Goal: Information Seeking & Learning: Learn about a topic

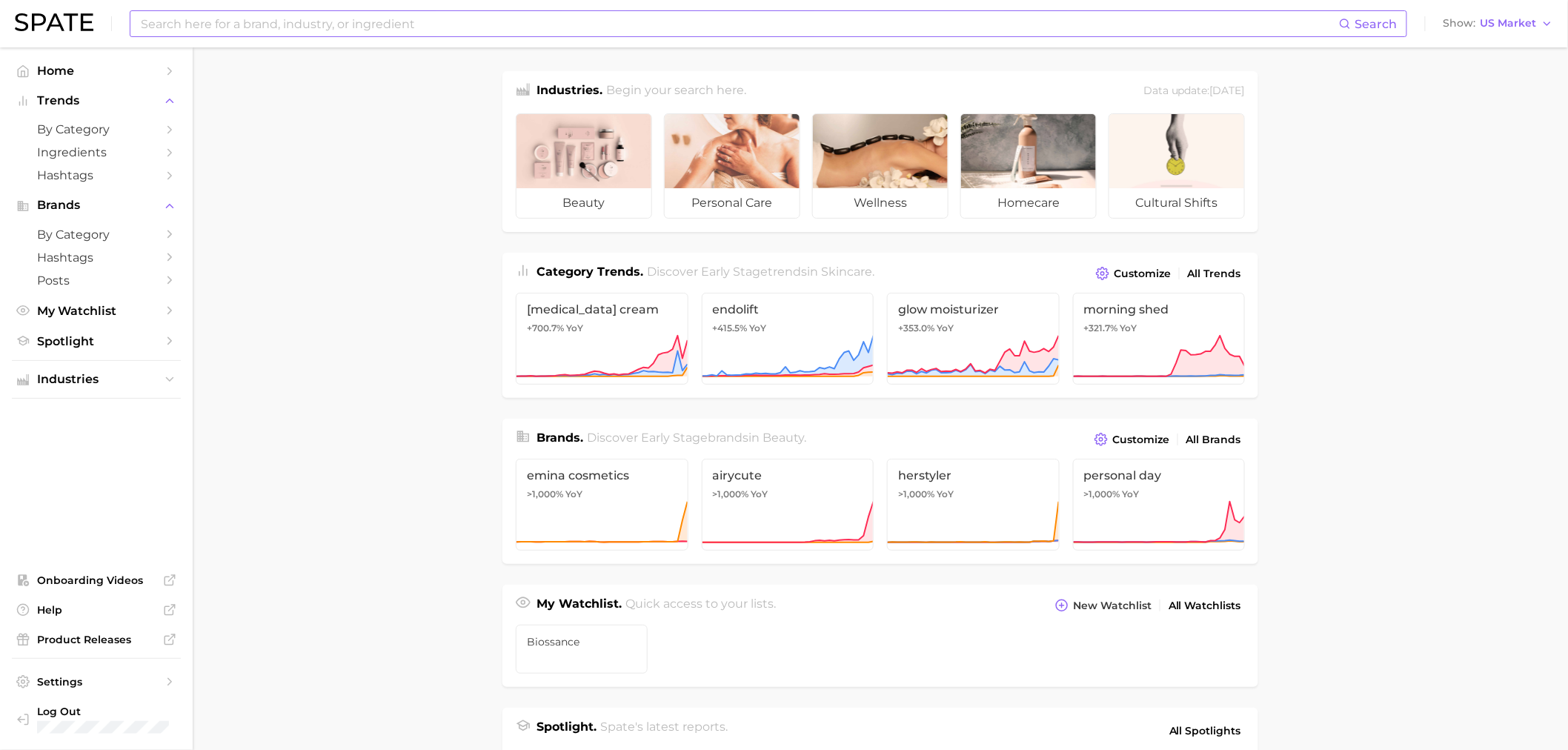
click at [419, 33] on input at bounding box center [739, 23] width 1200 height 25
type input "m"
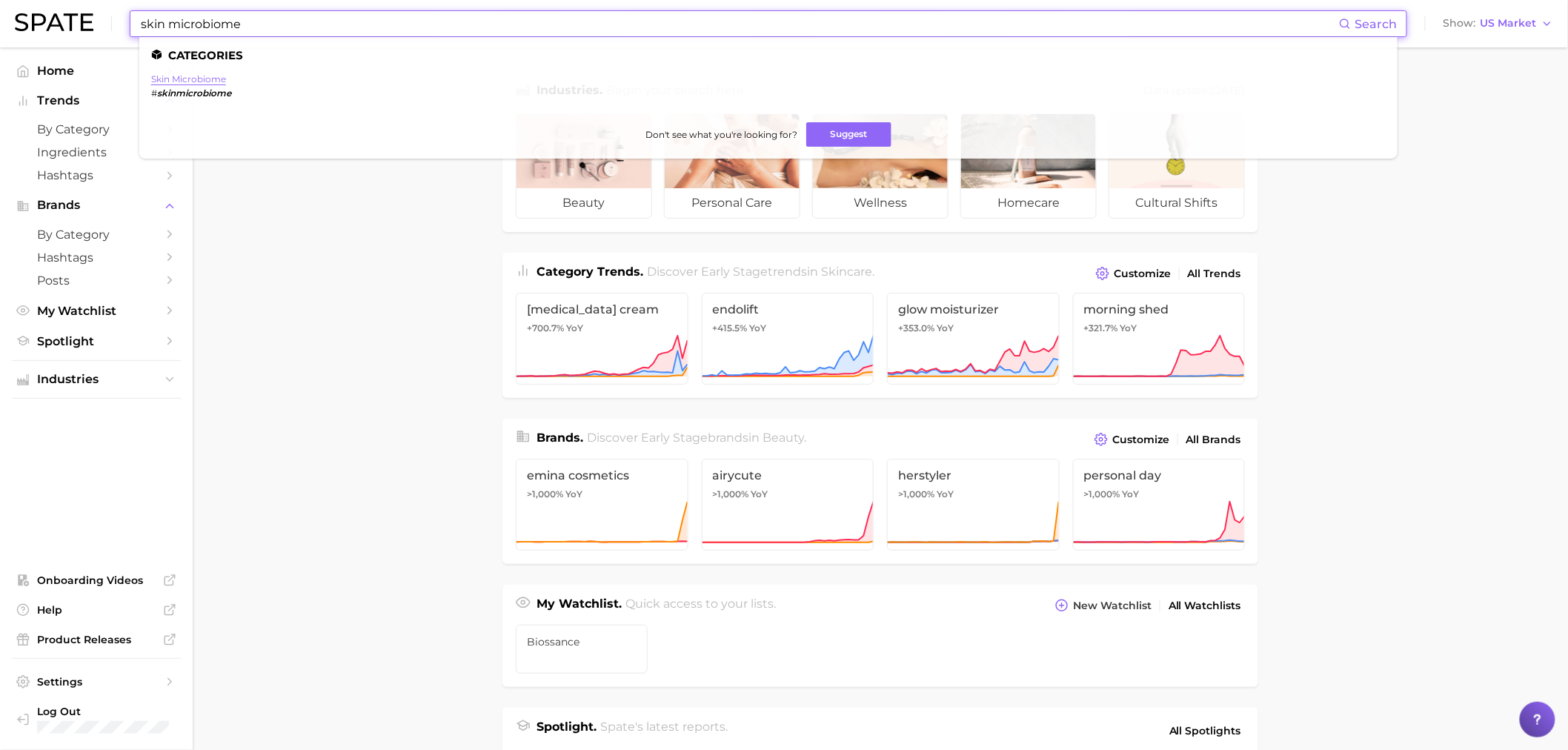
type input "skin microbiome"
click at [212, 74] on link "skin microbiome" at bounding box center [188, 79] width 75 height 11
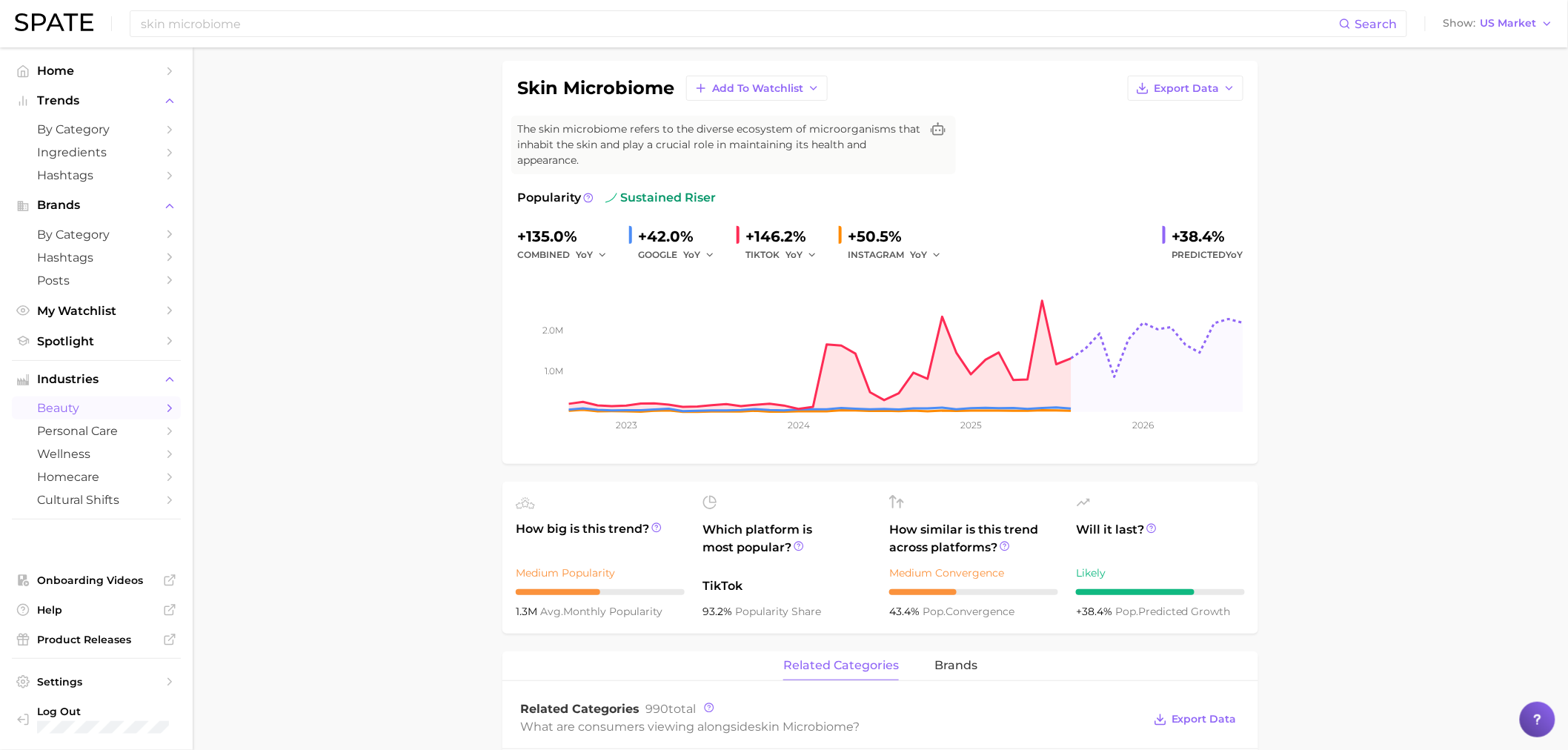
scroll to position [82, 0]
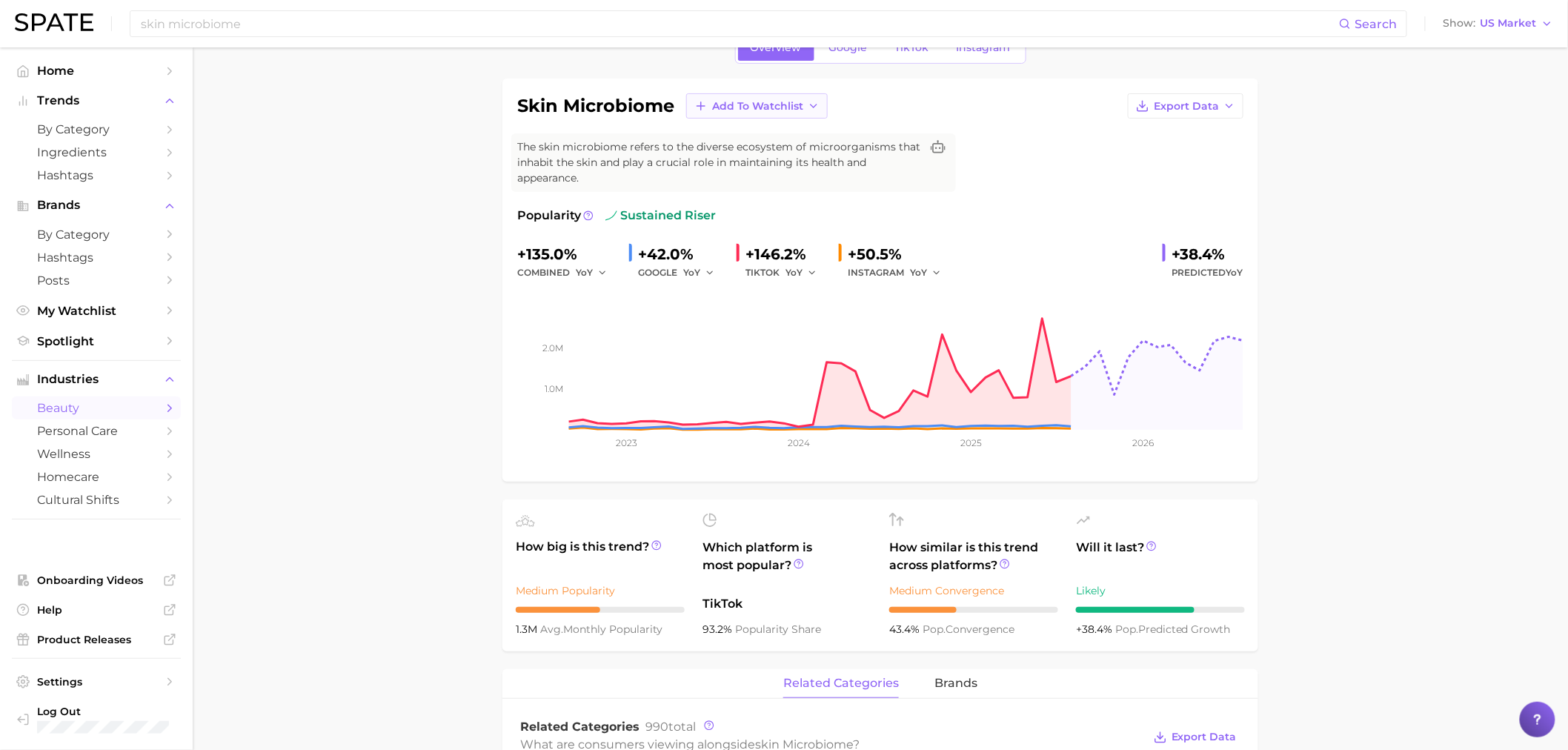
click at [812, 109] on icon "button" at bounding box center [814, 106] width 12 height 12
click at [786, 164] on button "Biossance" at bounding box center [767, 161] width 163 height 27
click at [1101, 108] on div "skin microbiome Add to Watchlist Export Data" at bounding box center [880, 106] width 726 height 25
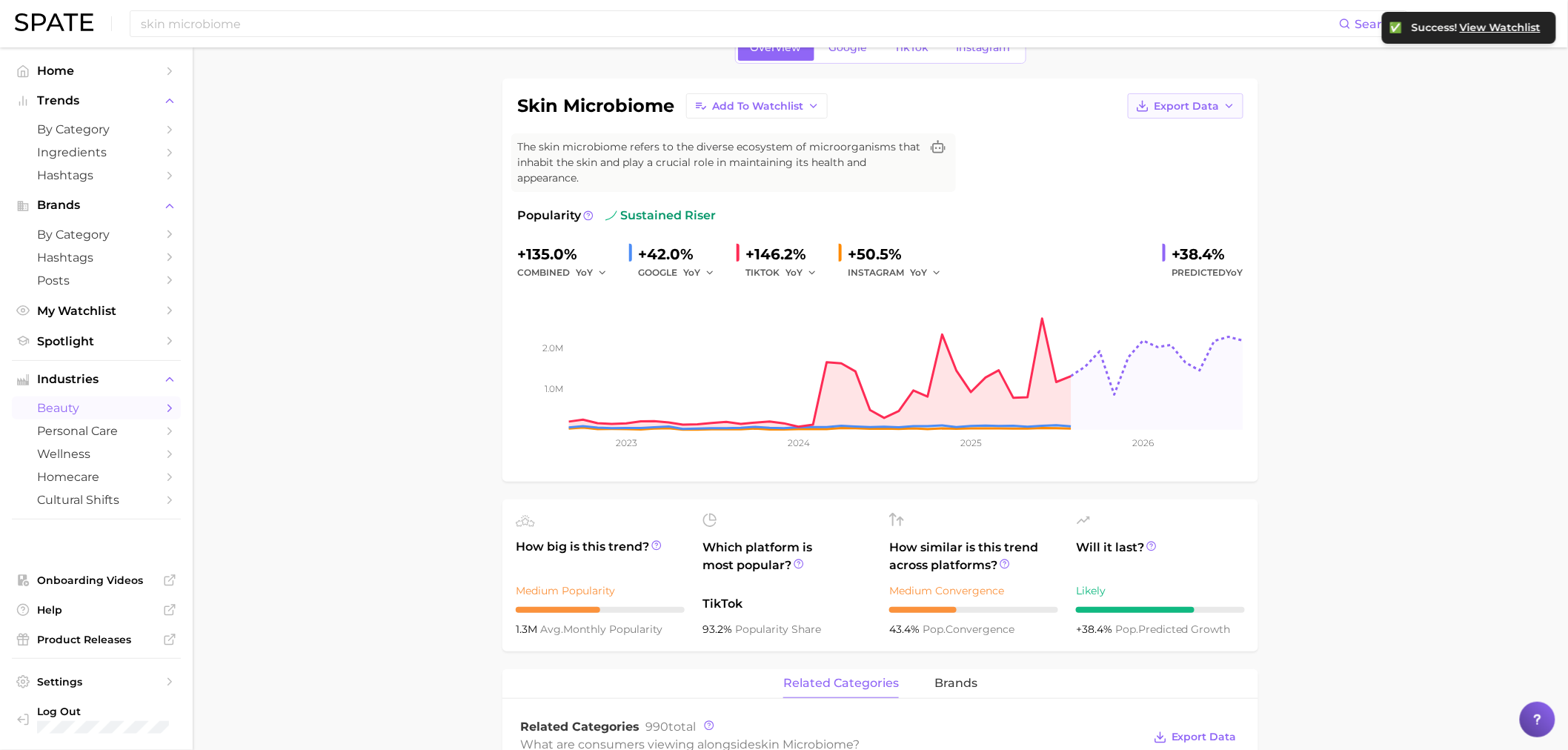
click at [1158, 102] on span "Export Data" at bounding box center [1186, 106] width 65 height 13
click at [1179, 163] on span "Time Series Image" at bounding box center [1155, 160] width 99 height 13
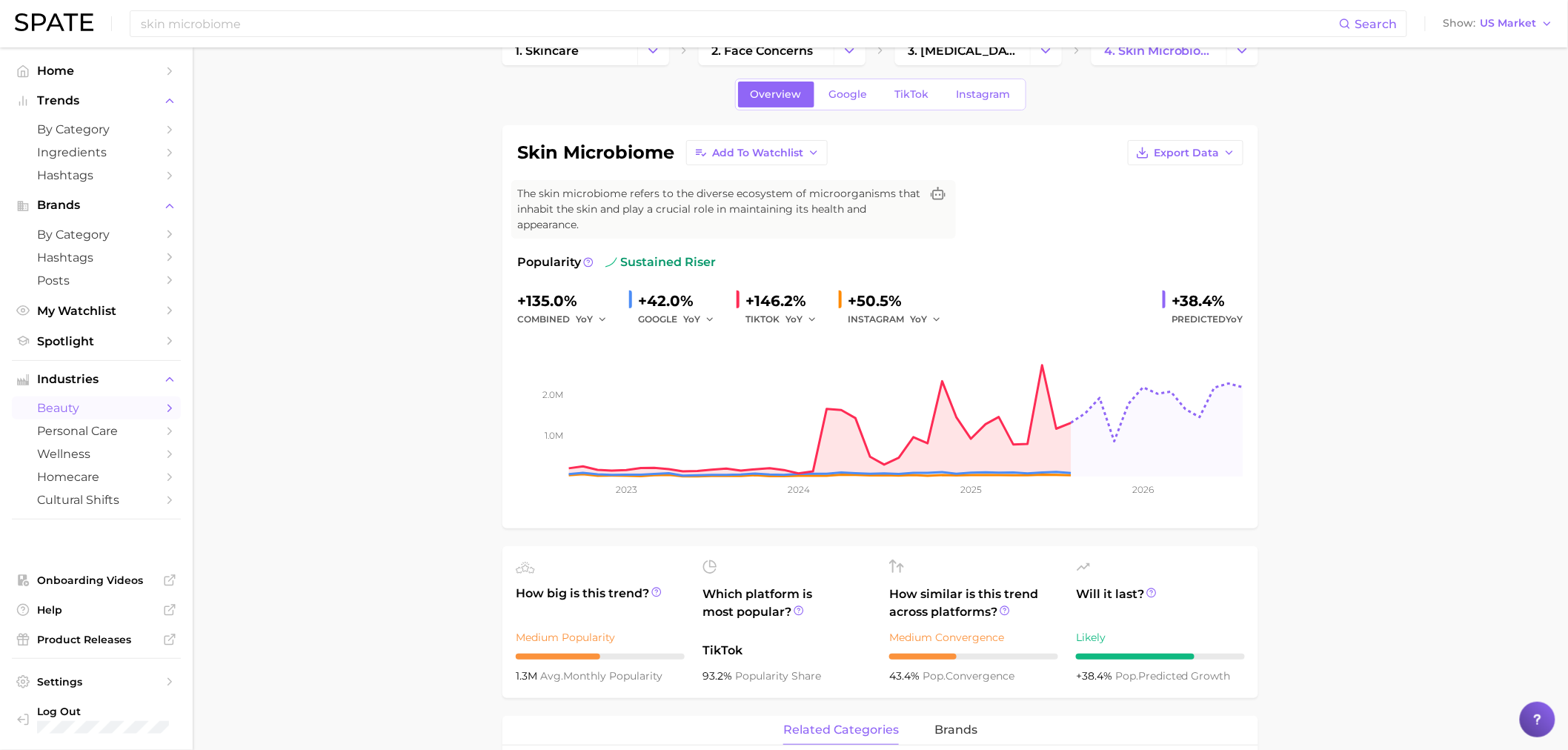
scroll to position [0, 0]
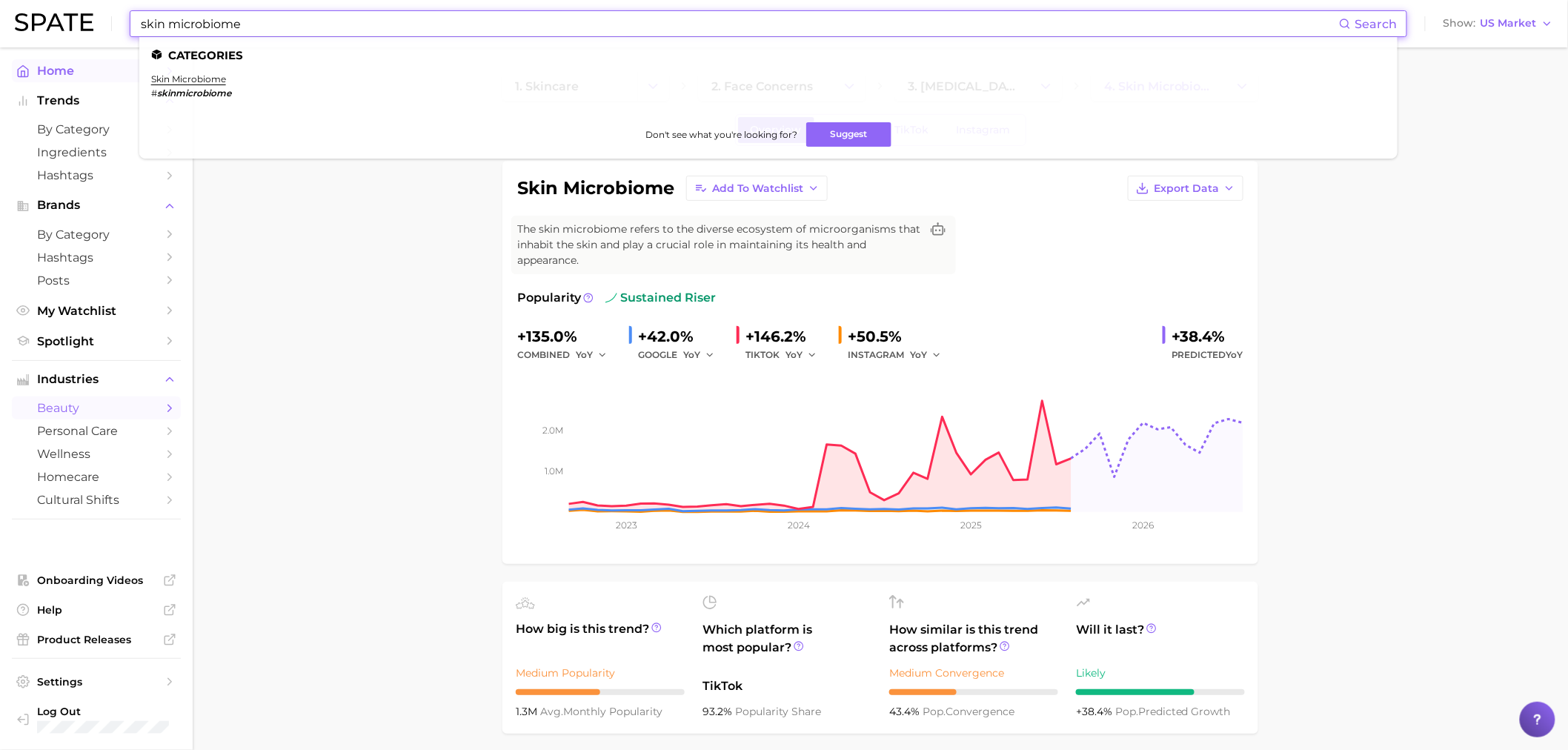
drag, startPoint x: 278, startPoint y: 28, endPoint x: 67, endPoint y: 74, distance: 216.0
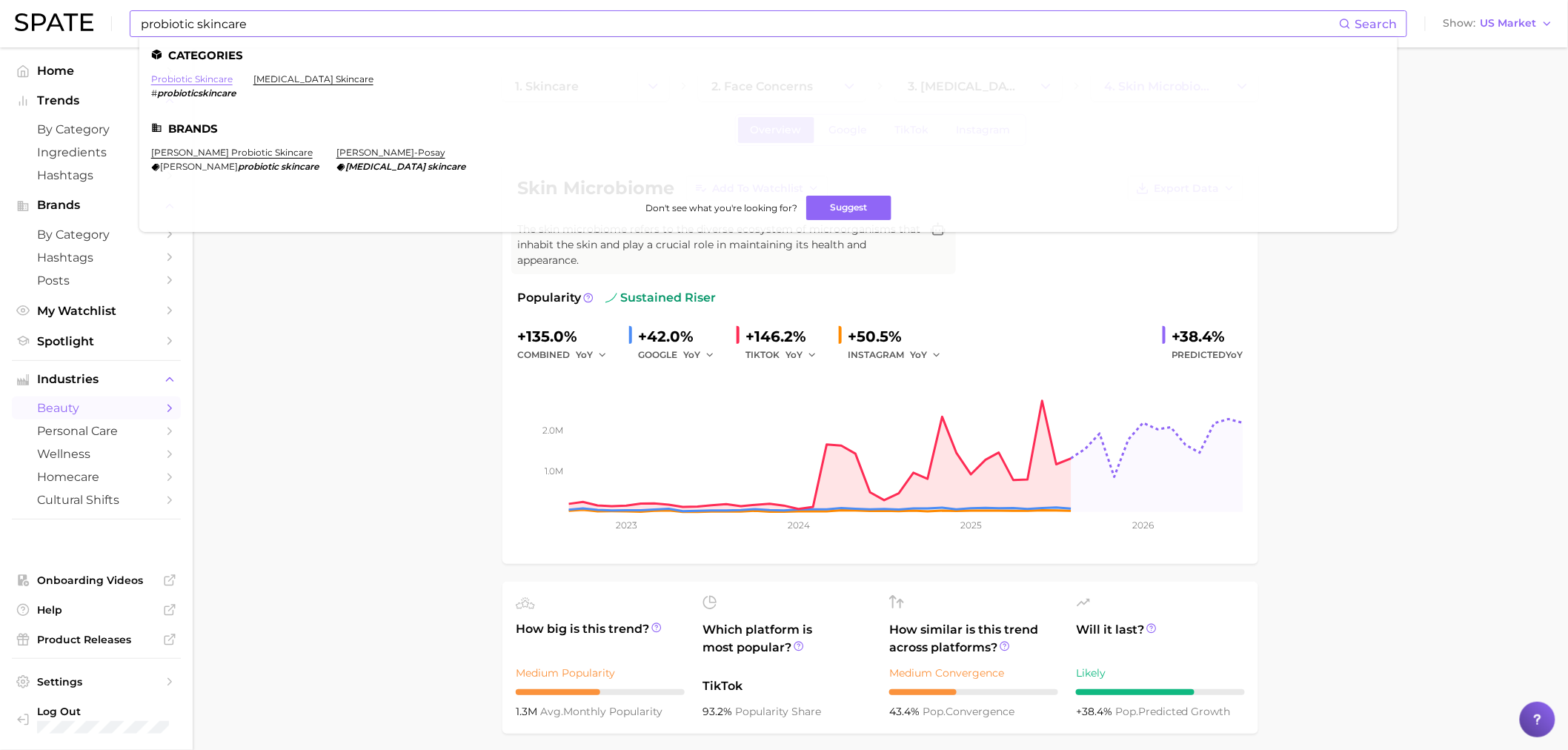
click at [210, 80] on link "probiotic skincare" at bounding box center [192, 79] width 81 height 11
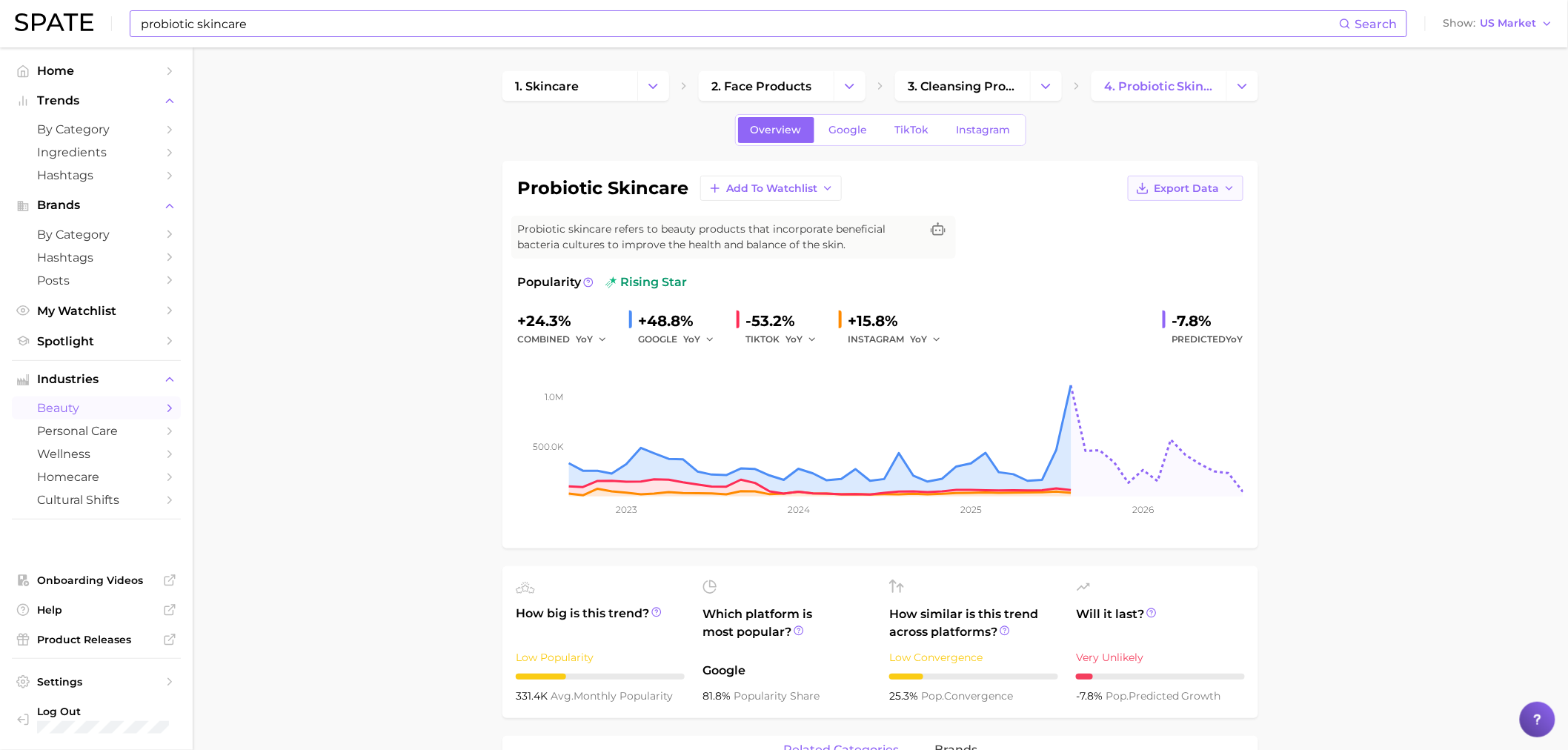
click at [1181, 180] on button "Export Data" at bounding box center [1185, 188] width 115 height 25
click at [1183, 241] on span "Time Series Image" at bounding box center [1155, 243] width 99 height 13
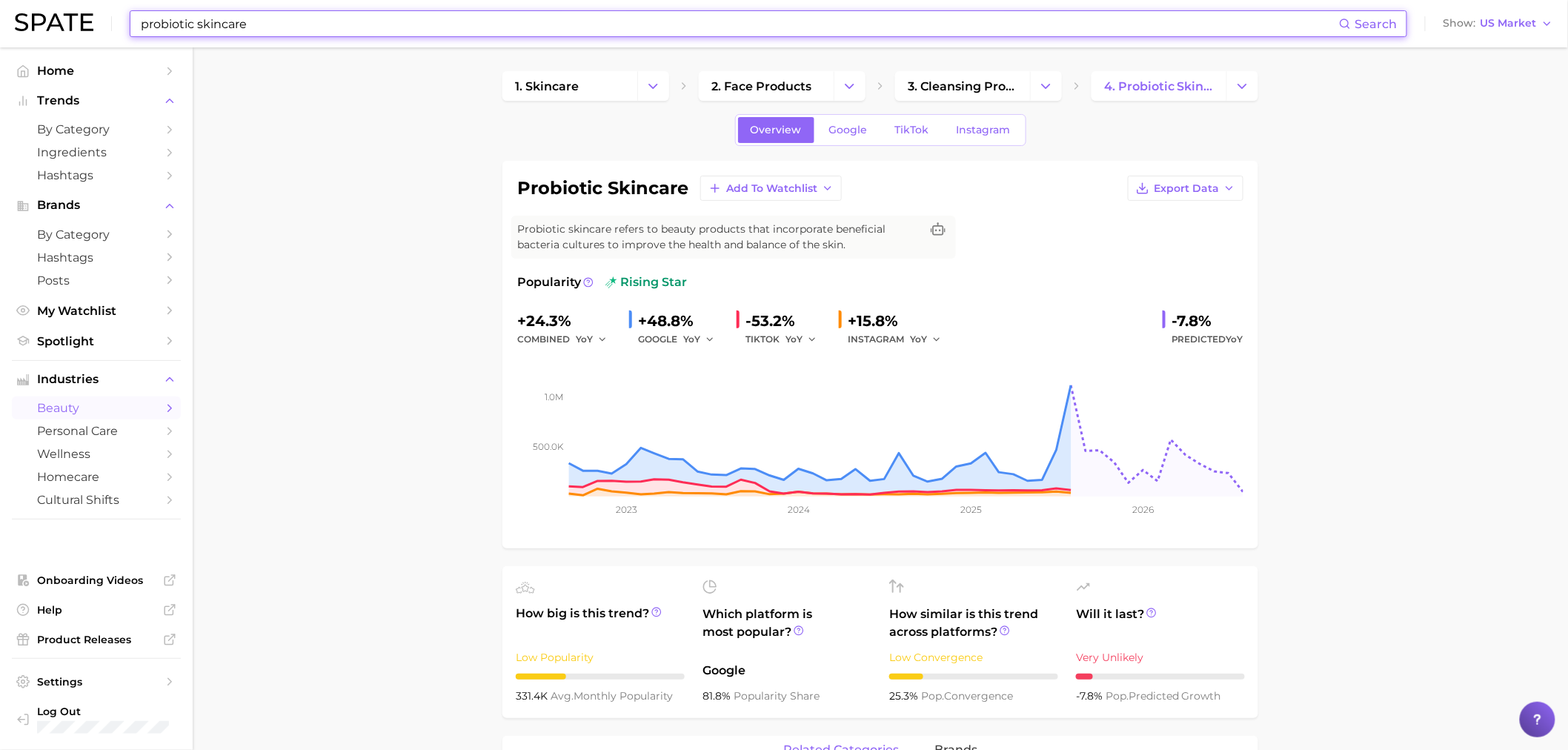
click at [279, 27] on input "probiotic skincare" at bounding box center [739, 23] width 1200 height 25
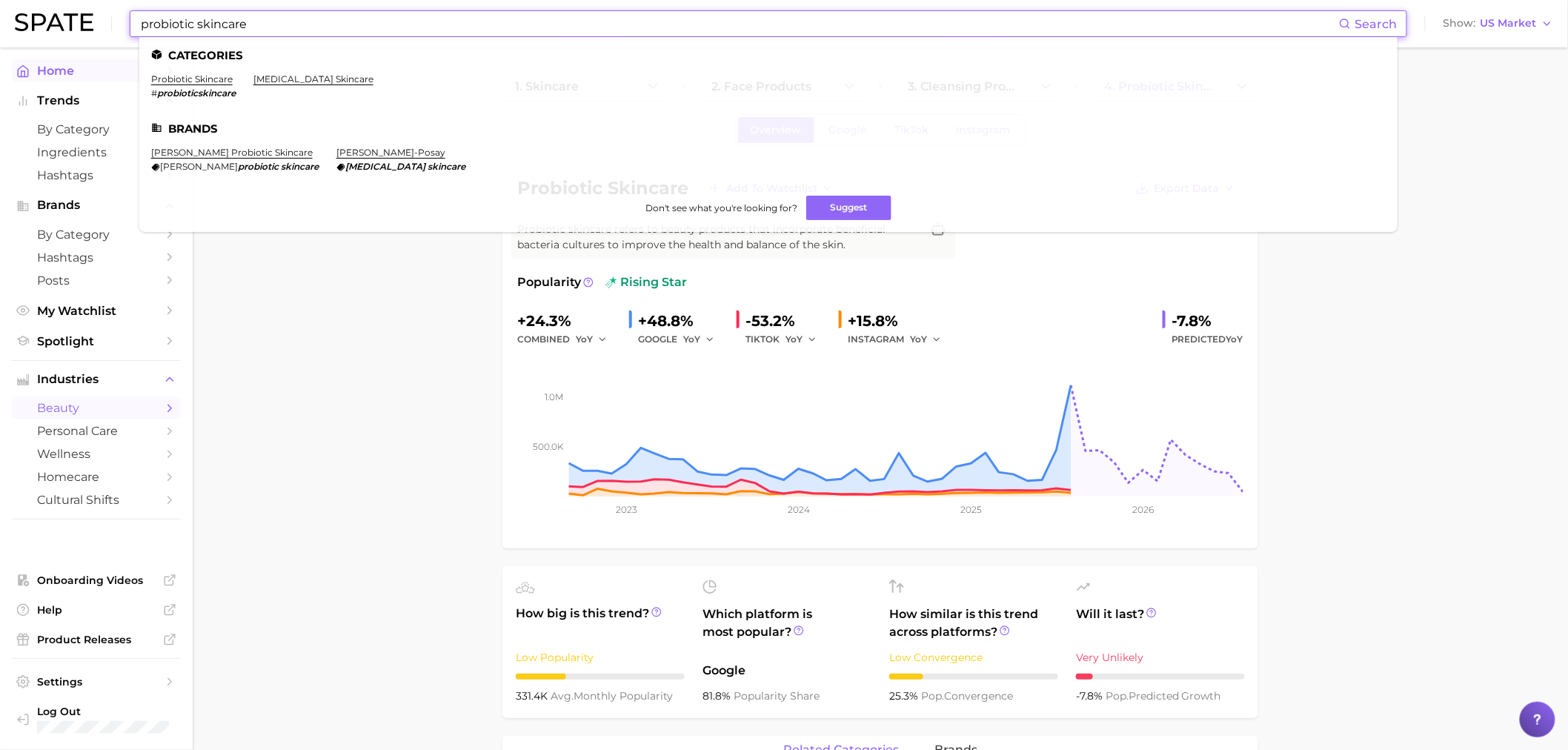
drag, startPoint x: 244, startPoint y: 23, endPoint x: 53, endPoint y: 64, distance: 195.4
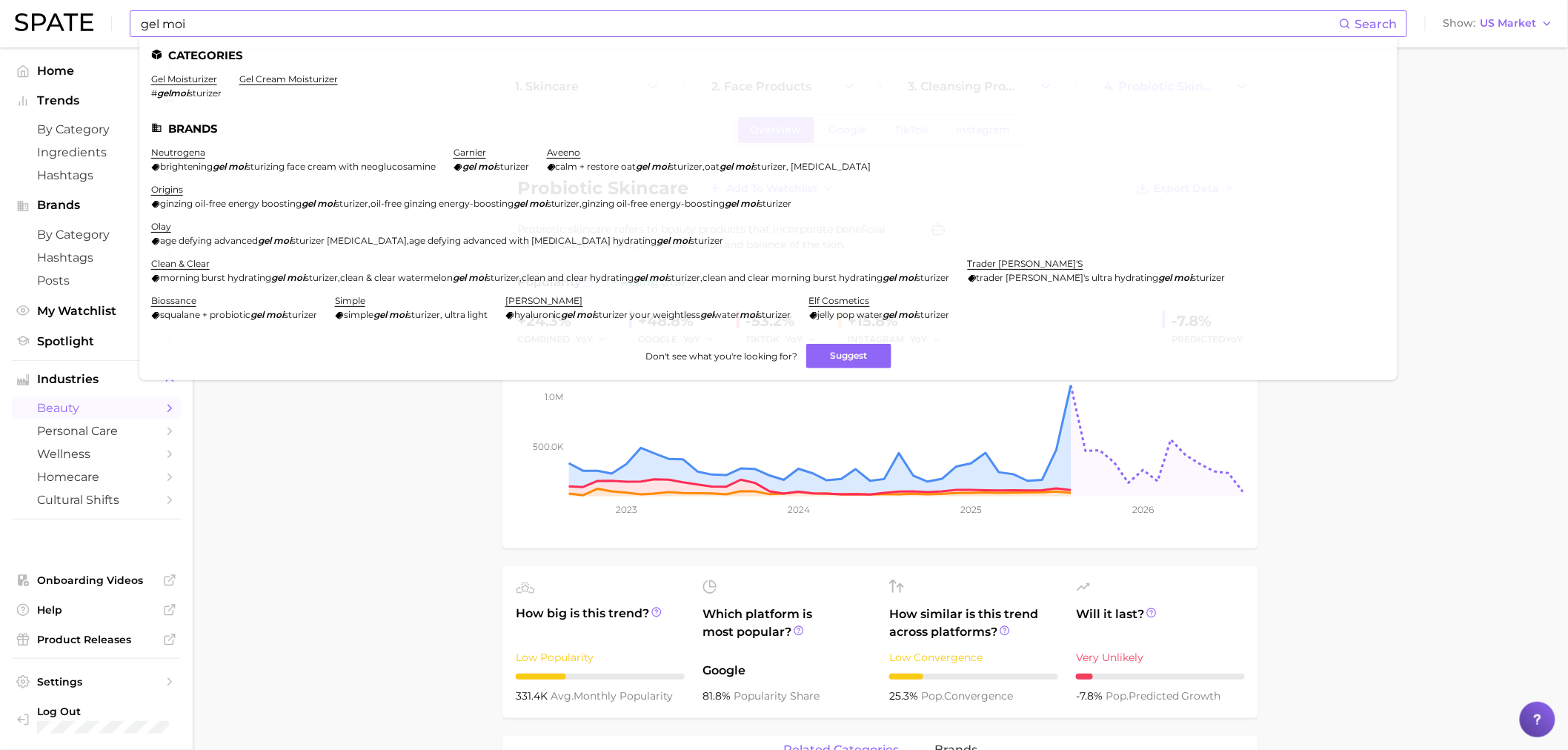
click at [179, 85] on li "gel moisturizer # gelmoi sturizer" at bounding box center [186, 86] width 71 height 25
click at [183, 77] on link "gel moisturizer" at bounding box center [184, 79] width 66 height 11
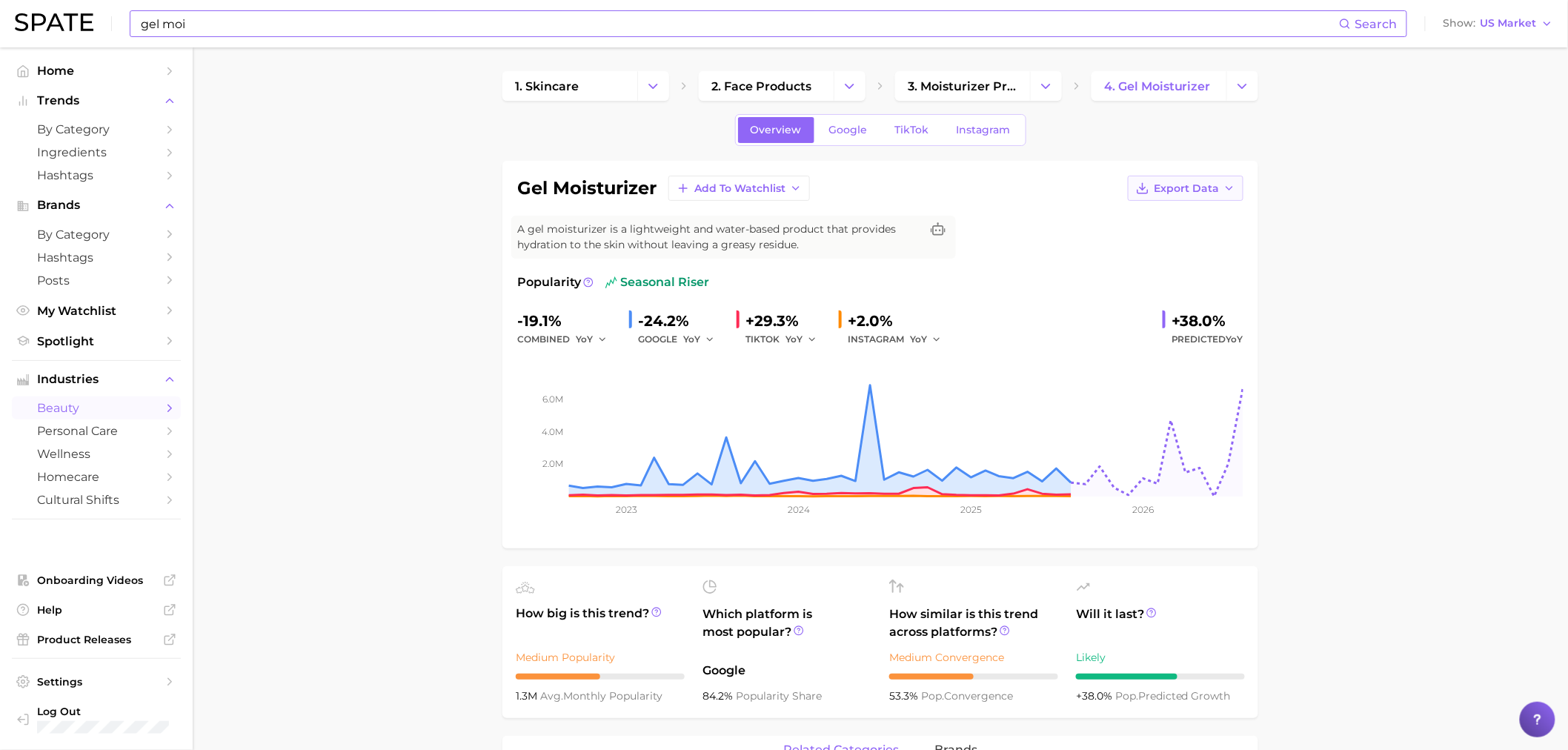
click at [1229, 189] on polyline "button" at bounding box center [1229, 188] width 6 height 3
click at [1168, 243] on span "Time Series Image" at bounding box center [1155, 243] width 99 height 13
click at [1229, 193] on icon "button" at bounding box center [1229, 188] width 12 height 12
click at [1188, 246] on span "Time Series Image" at bounding box center [1155, 243] width 99 height 13
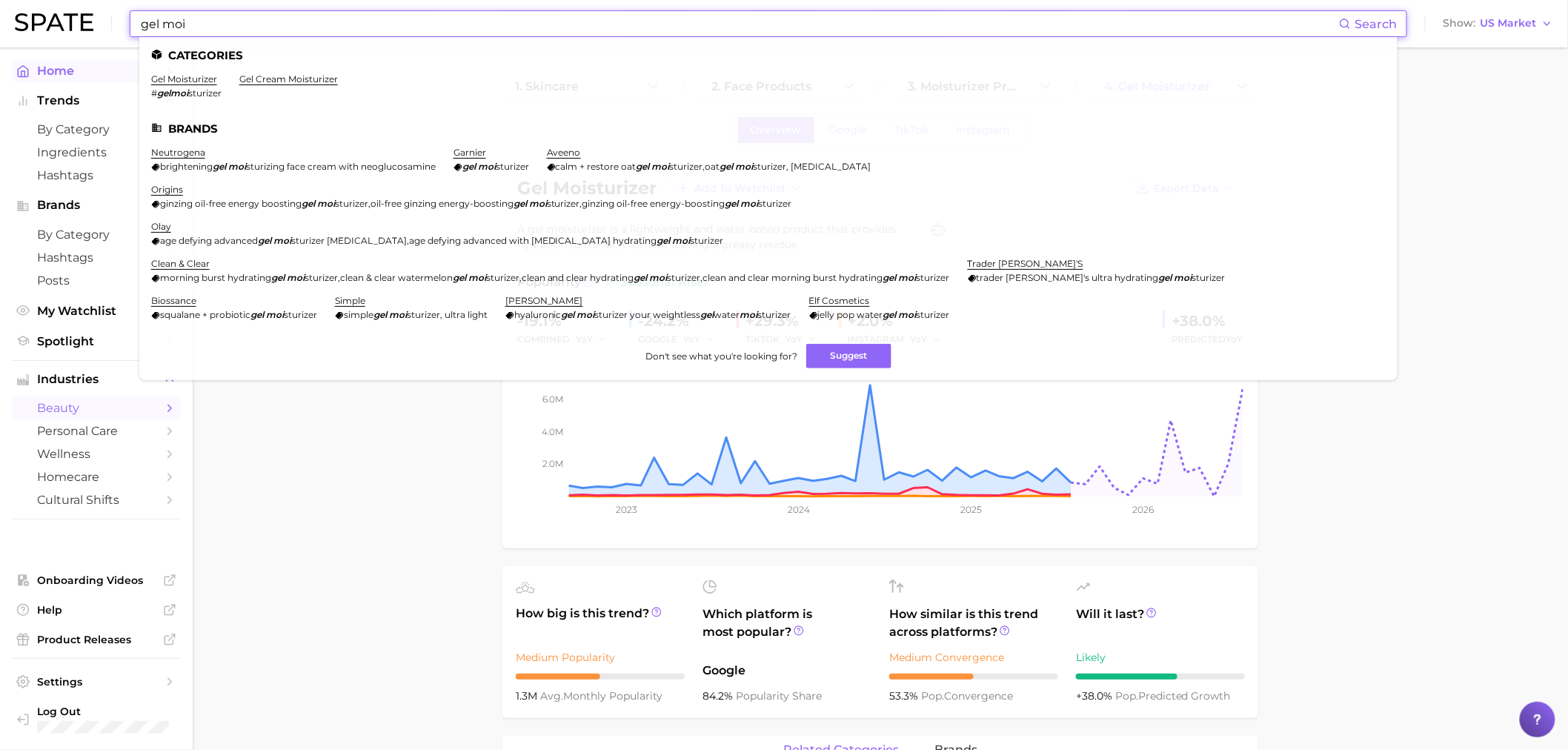
drag, startPoint x: 231, startPoint y: 41, endPoint x: 115, endPoint y: 69, distance: 119.3
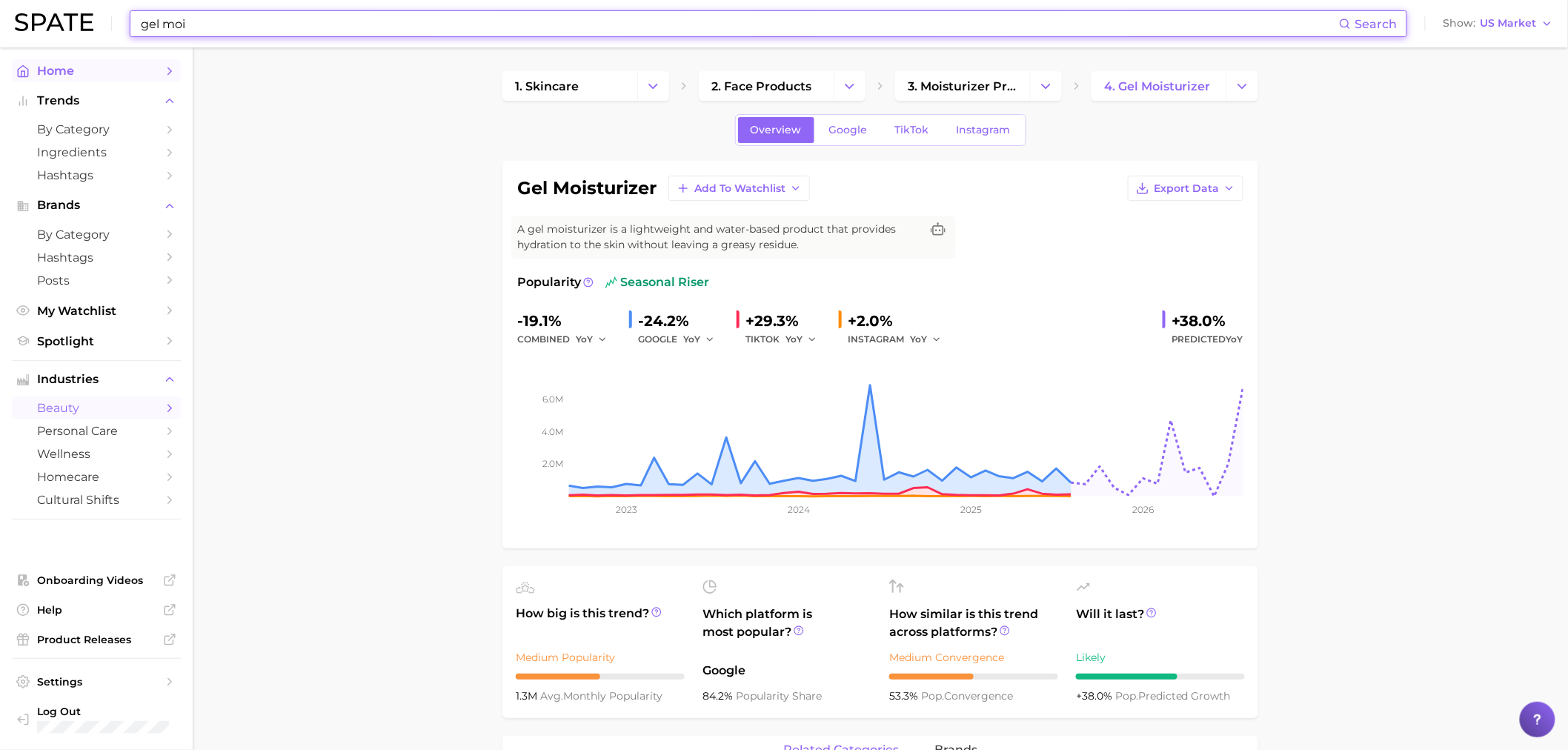
type input "m"
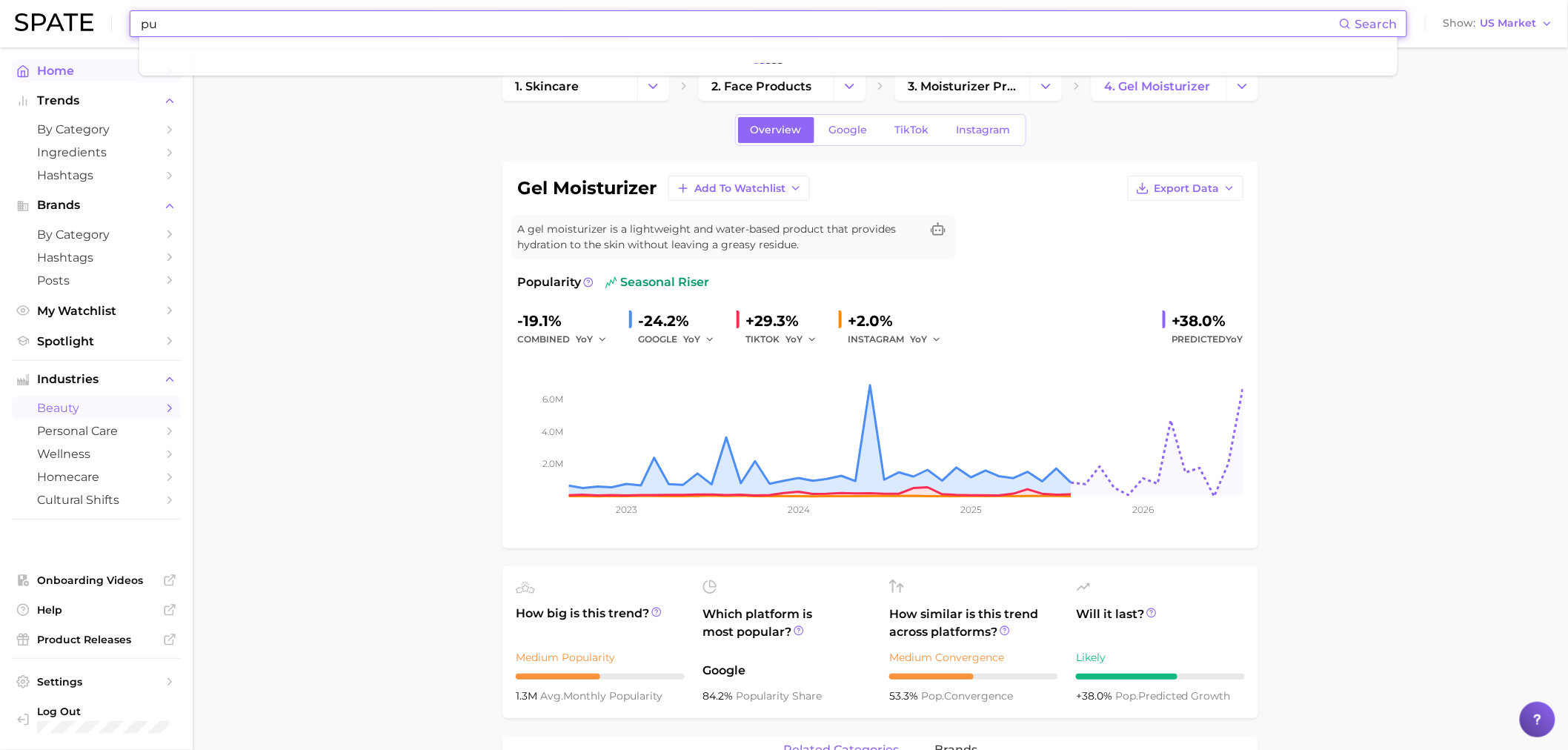
type input "p"
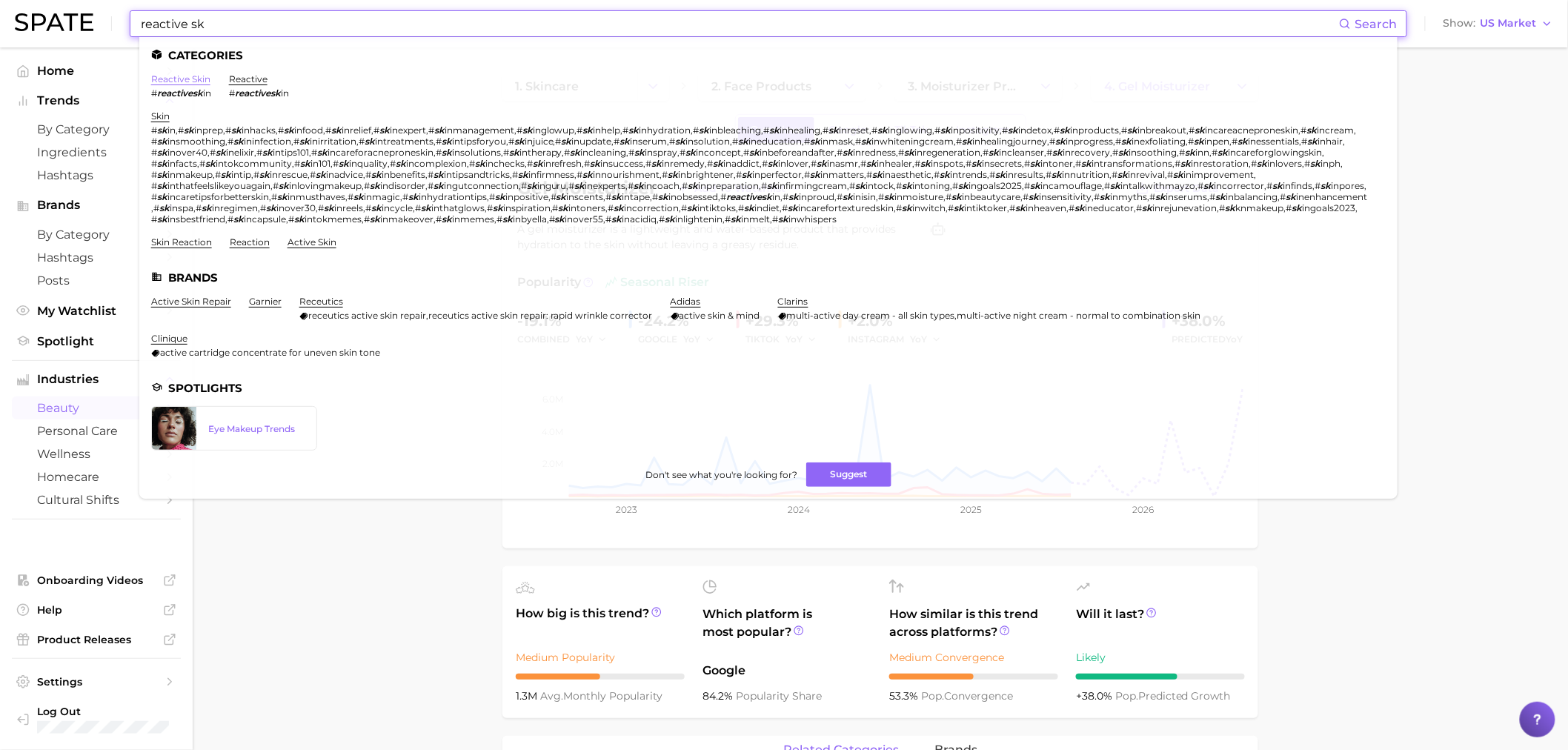
click at [171, 77] on link "reactive skin" at bounding box center [180, 79] width 59 height 11
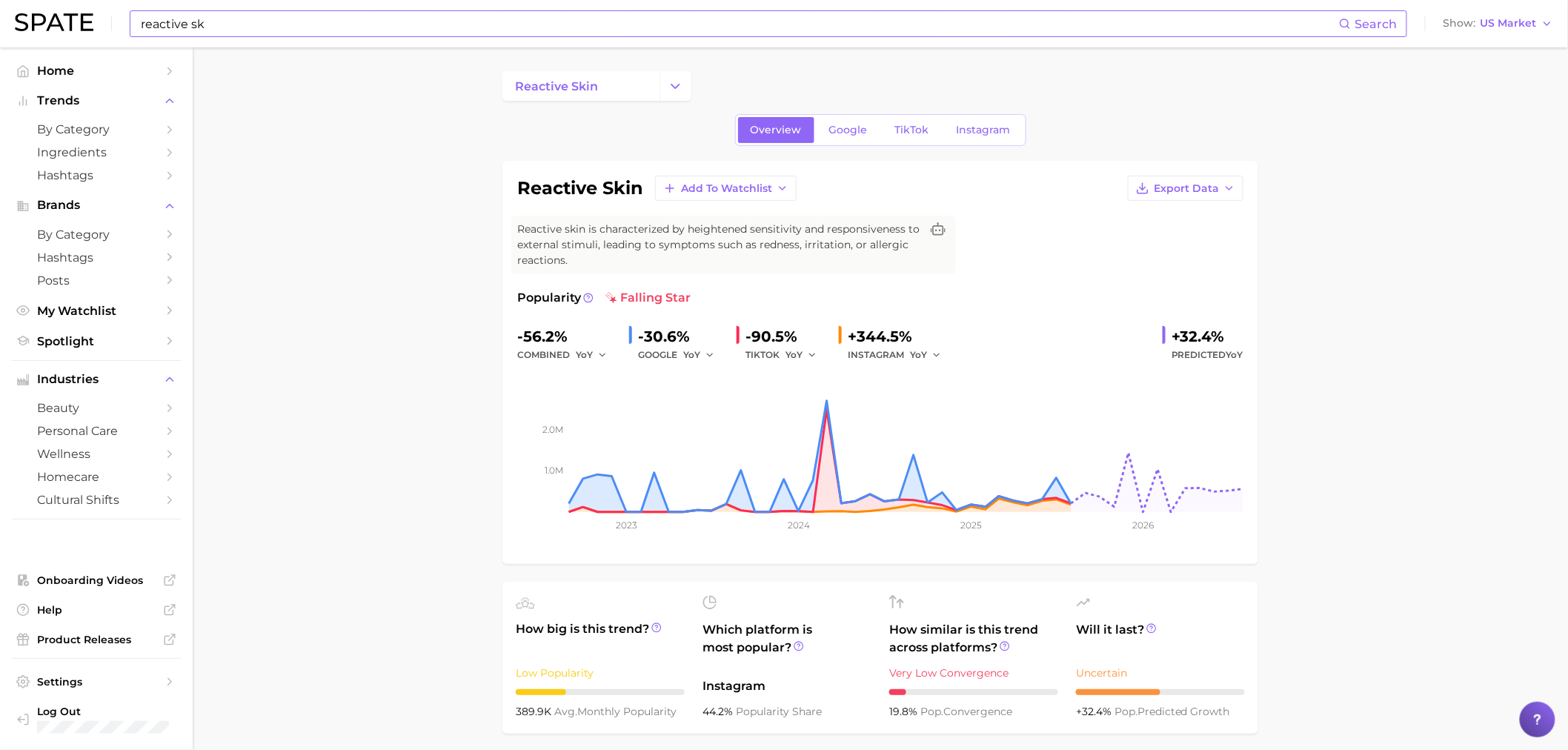
click at [1243, 180] on div "reactive skin Add to Watchlist Export Data Reactive skin is characterized by he…" at bounding box center [880, 363] width 755 height 404
click at [1232, 187] on icon "button" at bounding box center [1229, 188] width 12 height 12
click at [1176, 247] on span "Time Series Image" at bounding box center [1155, 243] width 99 height 13
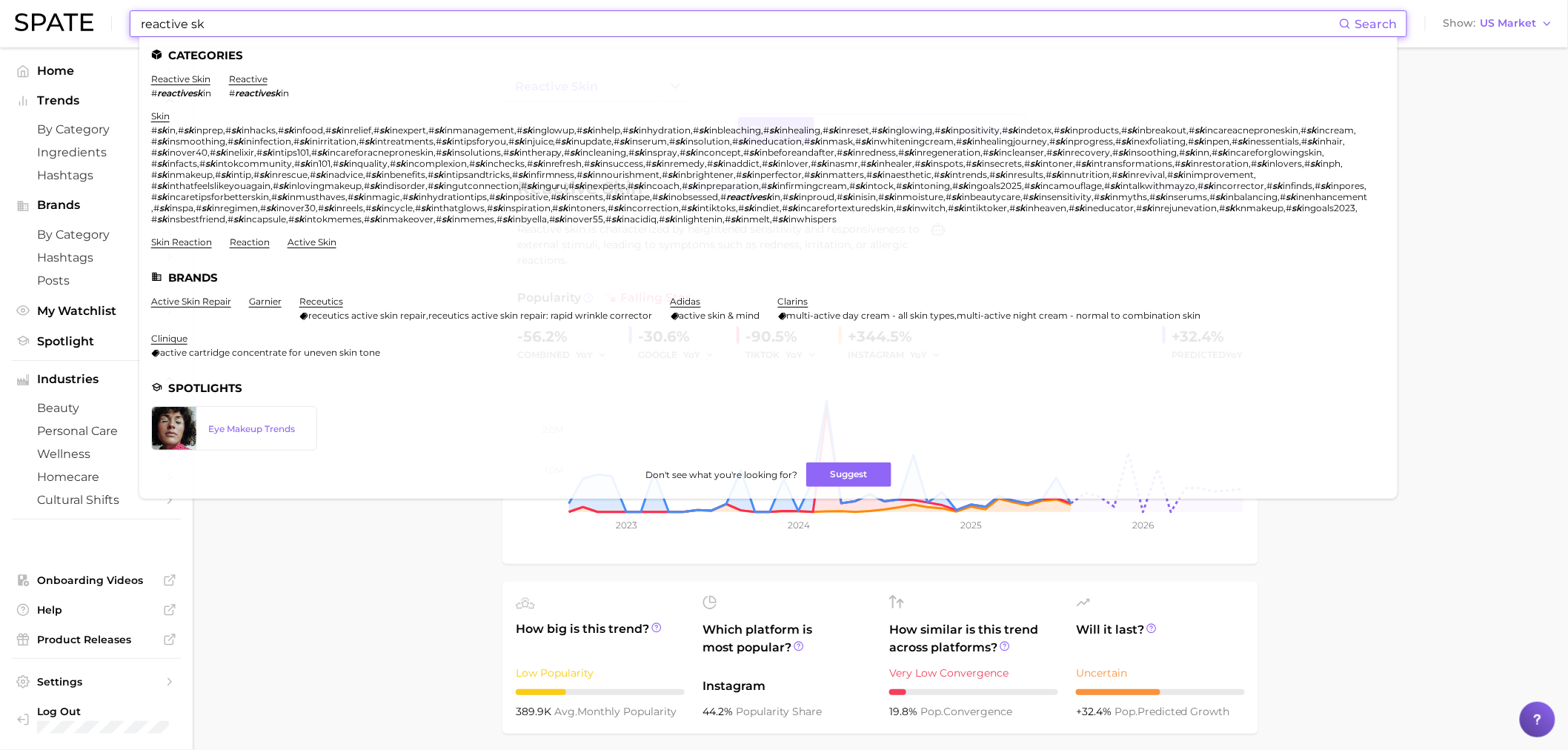
drag, startPoint x: 307, startPoint y: 12, endPoint x: 73, endPoint y: 39, distance: 235.6
click at [73, 39] on div "reactive sk Search Categories reactive skin # reactivesk in reactive # reactive…" at bounding box center [784, 23] width 1538 height 48
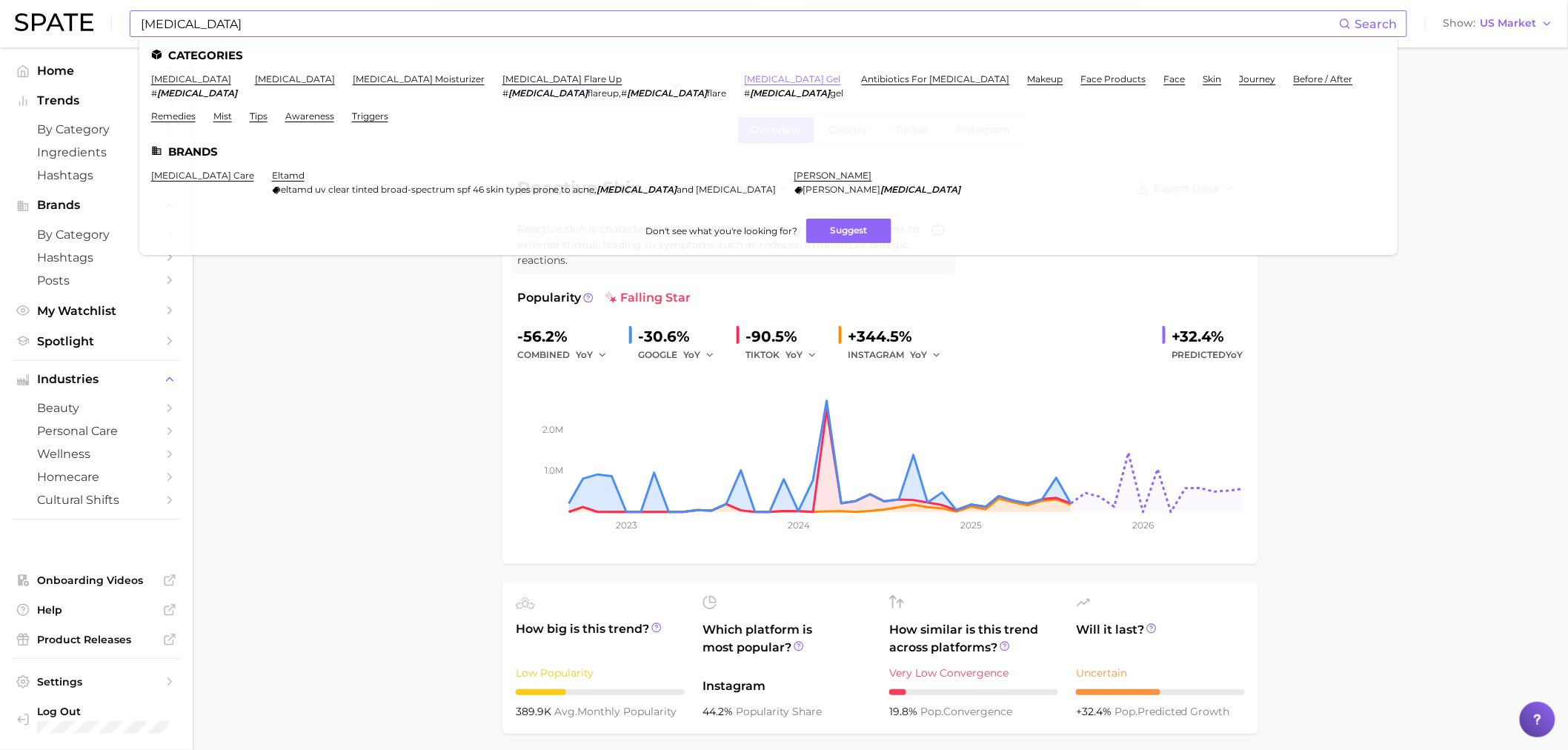
click at [745, 74] on link "[MEDICAL_DATA] gel" at bounding box center [792, 79] width 96 height 11
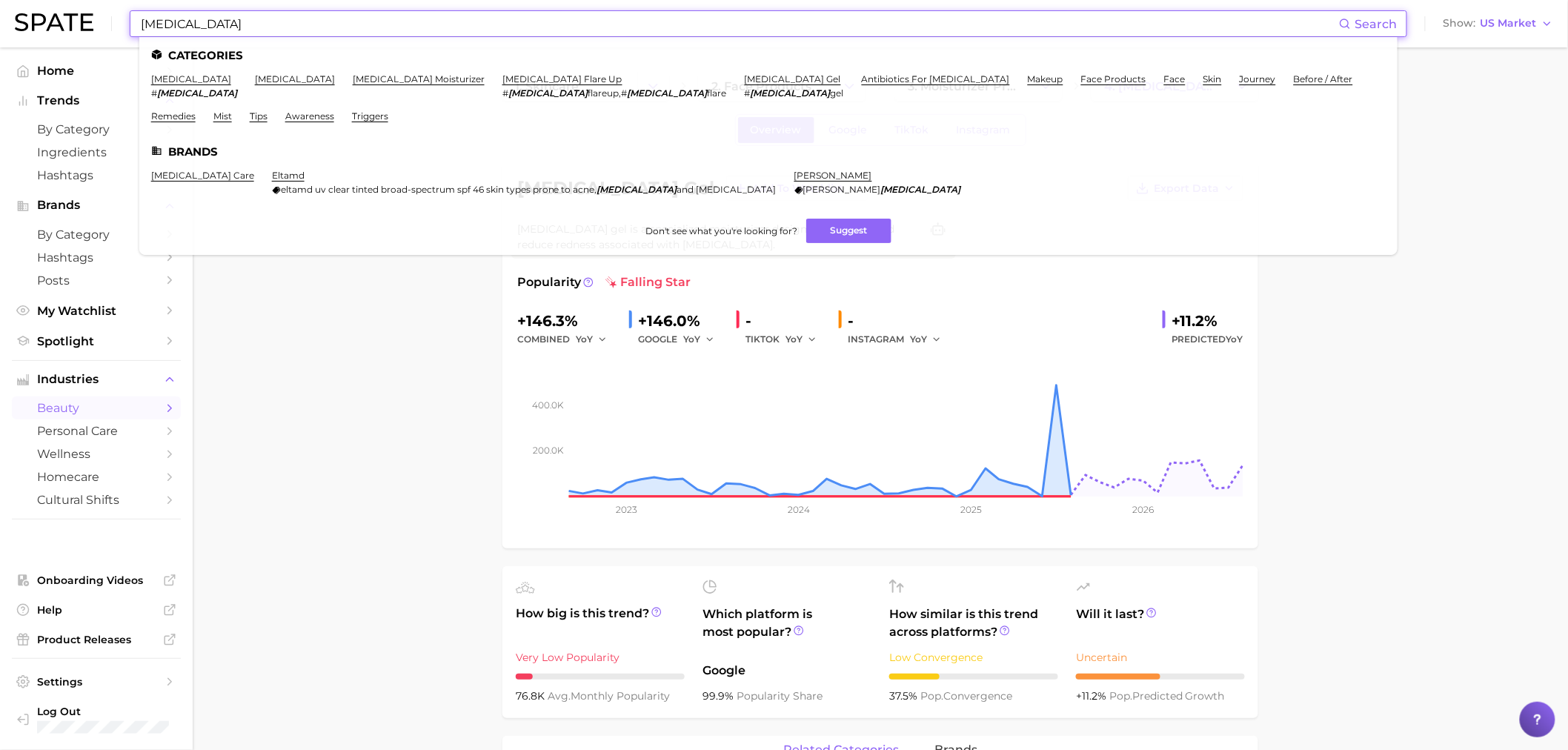
drag, startPoint x: 215, startPoint y: 23, endPoint x: 152, endPoint y: 42, distance: 65.8
click at [144, 37] on div "[MEDICAL_DATA] Search Categories [MEDICAL_DATA] # [MEDICAL_DATA] [MEDICAL_DATA]…" at bounding box center [768, 24] width 1277 height 27
click at [228, 20] on input "[MEDICAL_DATA]" at bounding box center [739, 23] width 1200 height 25
click at [160, 81] on link "[MEDICAL_DATA]" at bounding box center [191, 79] width 80 height 11
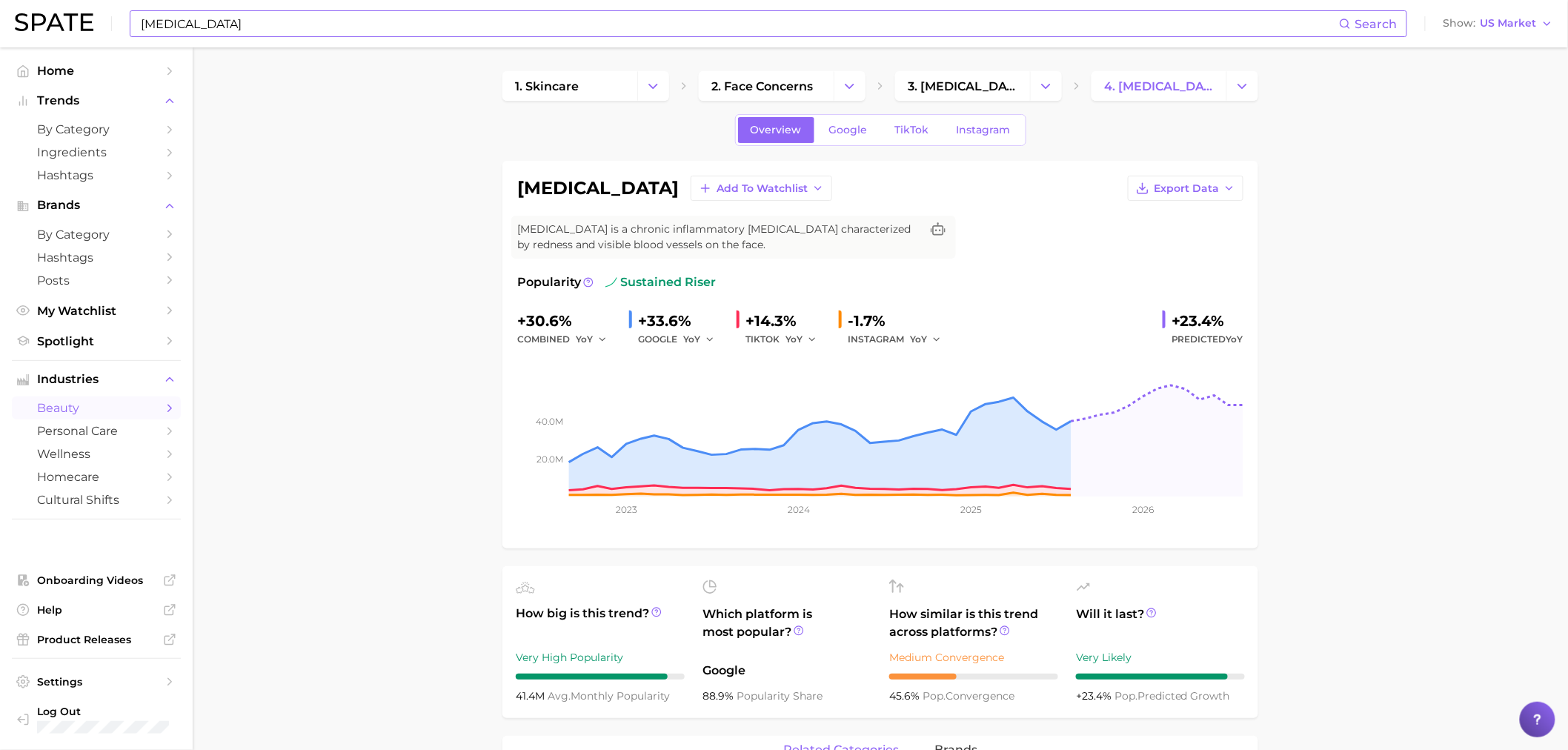
click at [270, 30] on input "[MEDICAL_DATA]" at bounding box center [739, 23] width 1200 height 25
type input "r"
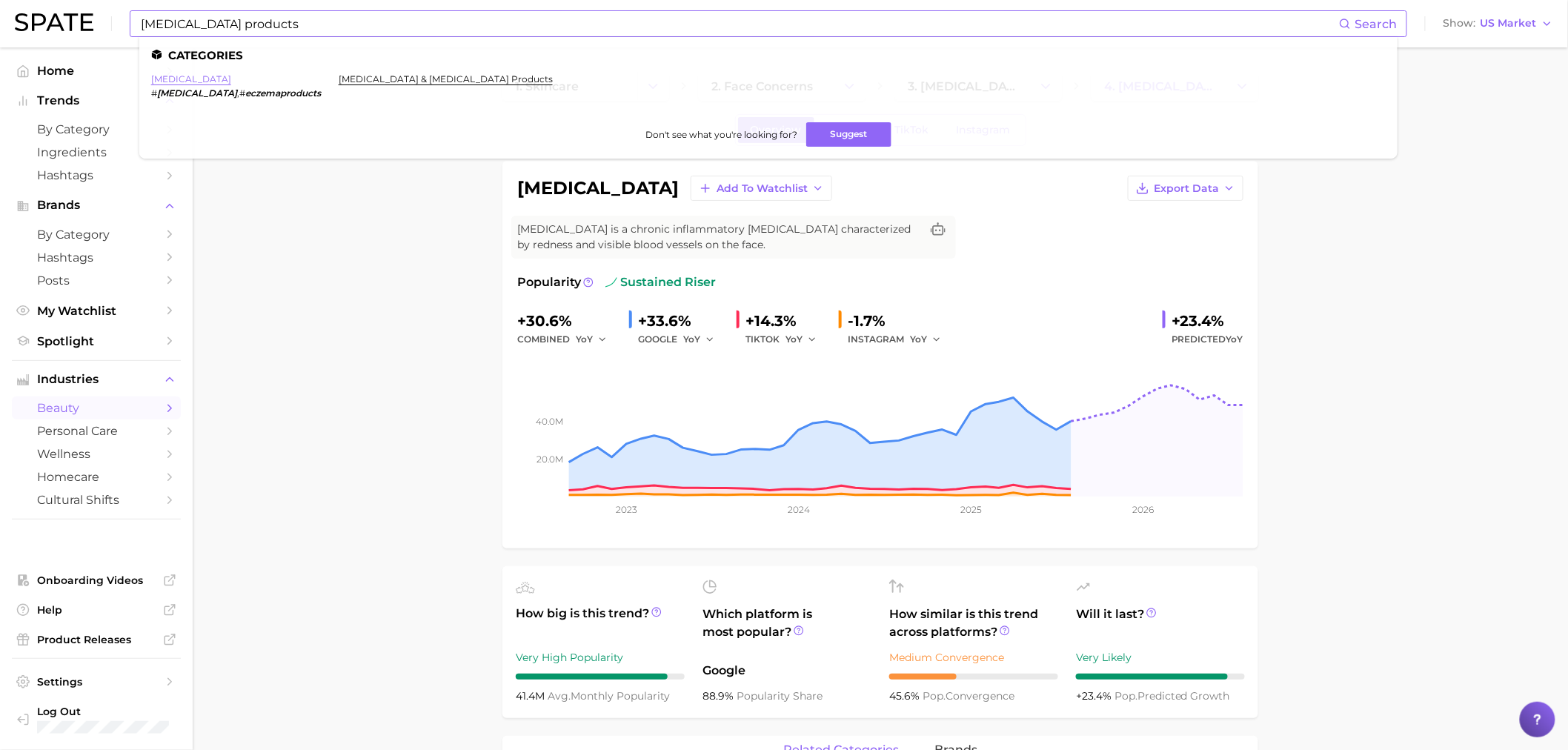
click at [177, 80] on link "[MEDICAL_DATA]" at bounding box center [191, 79] width 80 height 11
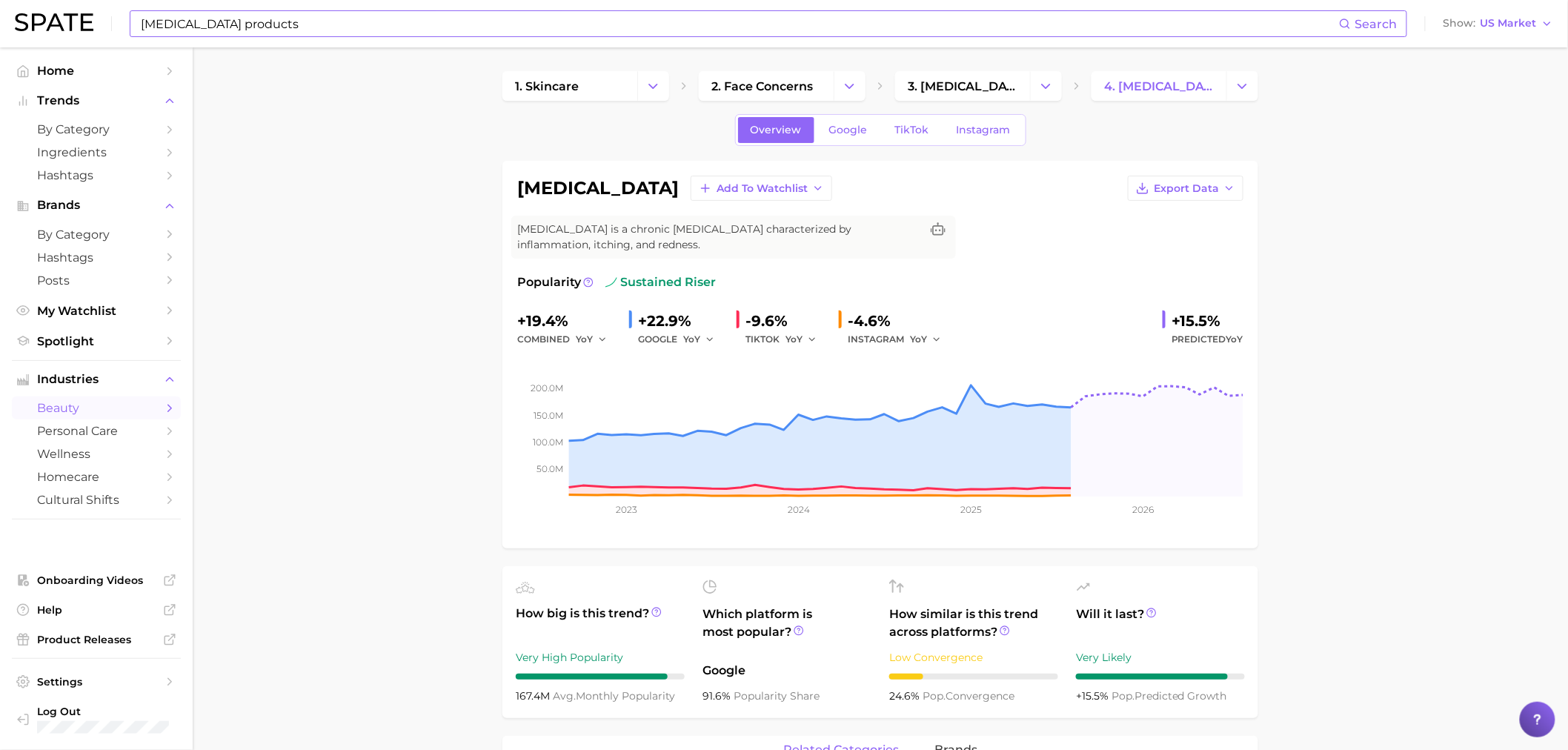
click at [257, 24] on input "[MEDICAL_DATA] products" at bounding box center [739, 23] width 1200 height 25
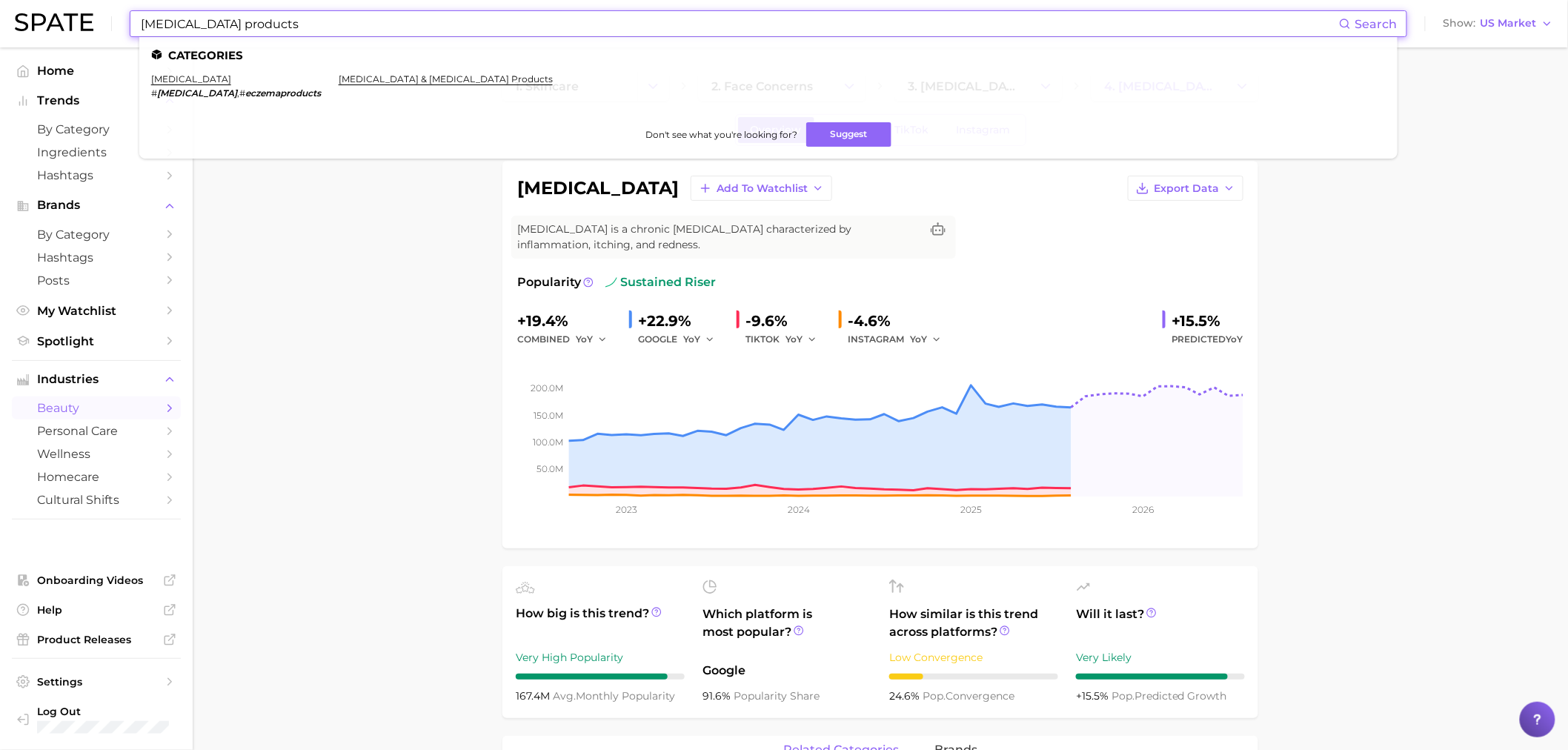
drag, startPoint x: 224, startPoint y: 20, endPoint x: 94, endPoint y: 41, distance: 131.7
click at [94, 41] on div "[MEDICAL_DATA] products Search Categories [MEDICAL_DATA] # [MEDICAL_DATA] , # e…" at bounding box center [784, 23] width 1538 height 48
click at [172, 81] on link "[MEDICAL_DATA]" at bounding box center [191, 79] width 80 height 11
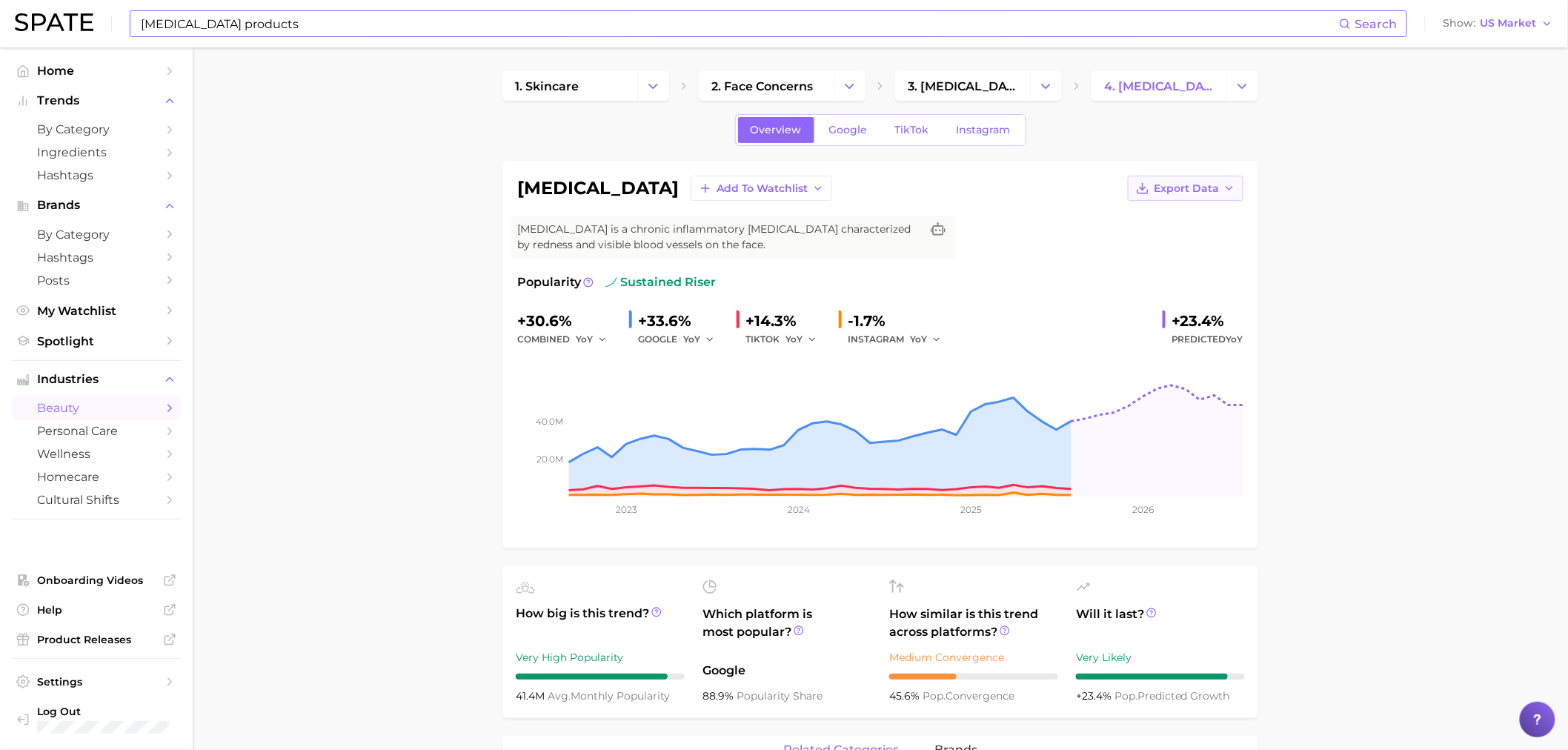
click at [1164, 187] on span "Export Data" at bounding box center [1186, 188] width 65 height 13
drag, startPoint x: 1172, startPoint y: 239, endPoint x: 441, endPoint y: 87, distance: 746.6
click at [1172, 239] on span "Time Series Image" at bounding box center [1155, 243] width 99 height 13
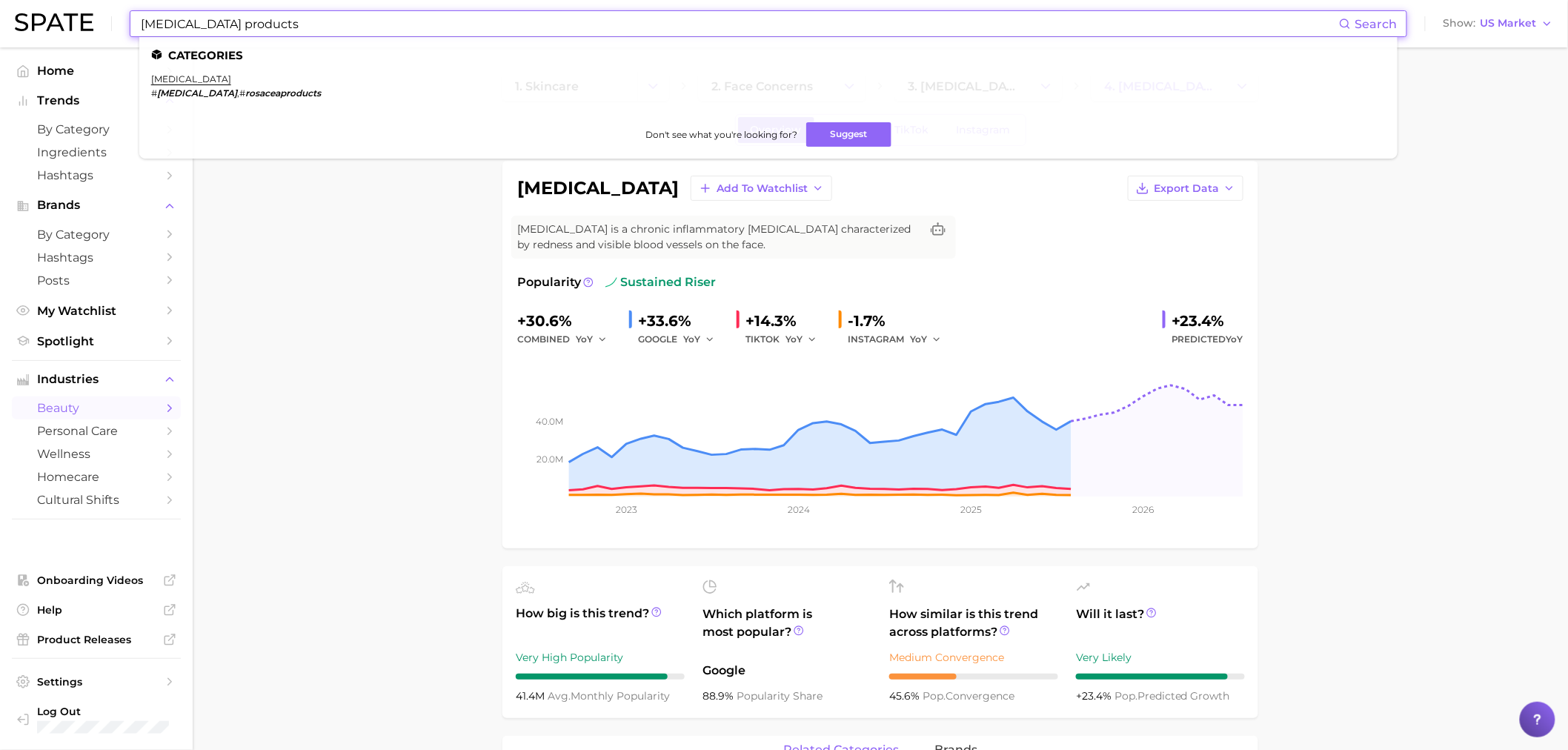
drag, startPoint x: 247, startPoint y: 26, endPoint x: 236, endPoint y: 23, distance: 11.4
click at [247, 26] on input "[MEDICAL_DATA] products" at bounding box center [739, 23] width 1200 height 25
drag, startPoint x: 236, startPoint y: 23, endPoint x: 94, endPoint y: 8, distance: 142.8
click at [97, 6] on div "[MEDICAL_DATA] products Search Categories [MEDICAL_DATA] # [MEDICAL_DATA] , # r…" at bounding box center [784, 23] width 1538 height 48
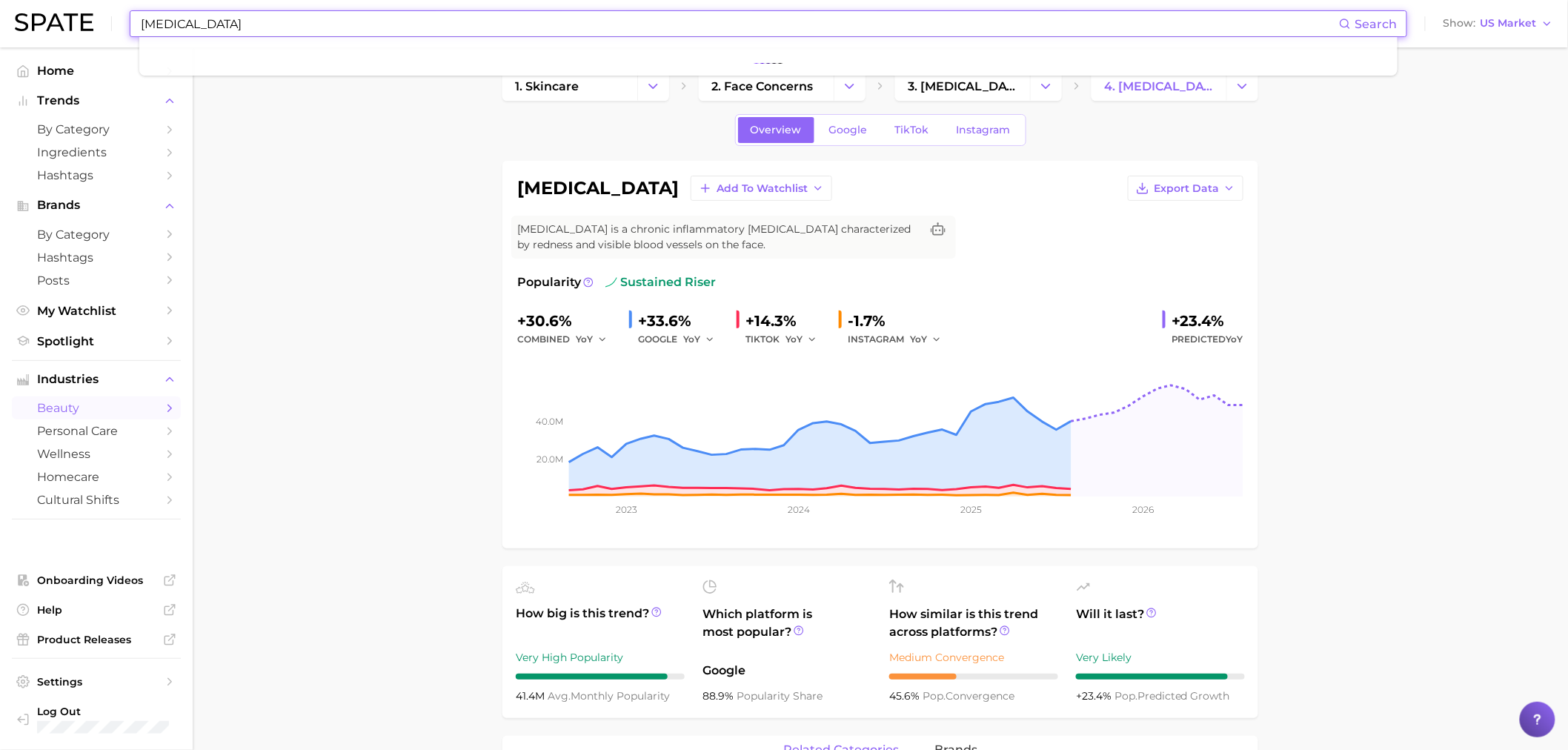
click at [203, 27] on input "[MEDICAL_DATA]" at bounding box center [739, 23] width 1200 height 25
click at [189, 56] on li at bounding box center [768, 55] width 1234 height 15
click at [203, 30] on input "[MEDICAL_DATA]" at bounding box center [739, 23] width 1200 height 25
drag, startPoint x: 172, startPoint y: 27, endPoint x: 97, endPoint y: 27, distance: 75.0
click at [98, 27] on div "[MEDICAL_DATA] Search Show US Market" at bounding box center [784, 23] width 1538 height 48
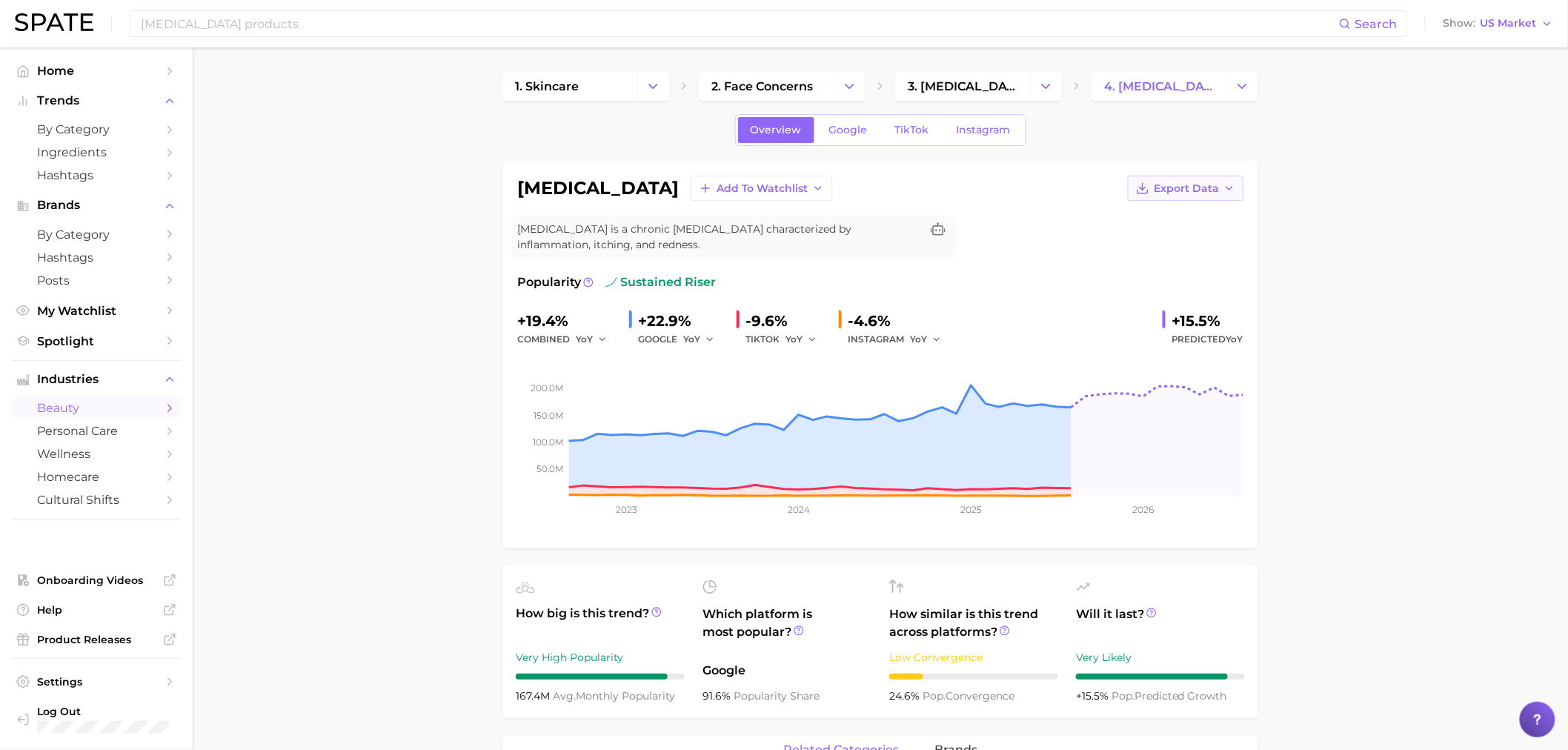
click at [1220, 190] on button "Export Data" at bounding box center [1185, 188] width 115 height 25
click at [1207, 238] on button "Time Series Image" at bounding box center [1162, 243] width 163 height 27
click at [384, 24] on input "[MEDICAL_DATA] products" at bounding box center [739, 23] width 1200 height 25
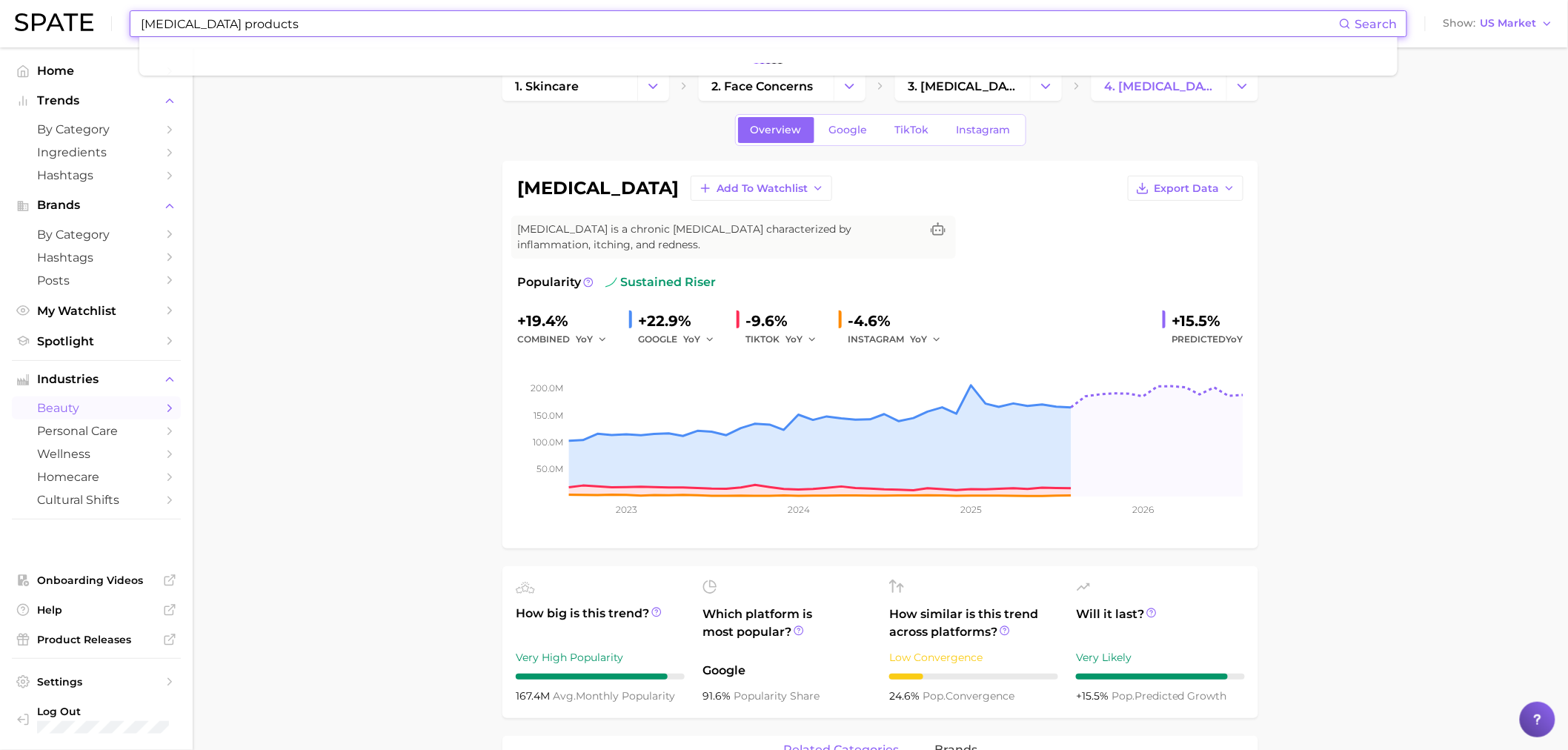
drag, startPoint x: 263, startPoint y: 20, endPoint x: 39, endPoint y: 19, distance: 224.0
click at [39, 19] on div "[MEDICAL_DATA] products Search Show US Market" at bounding box center [784, 23] width 1538 height 48
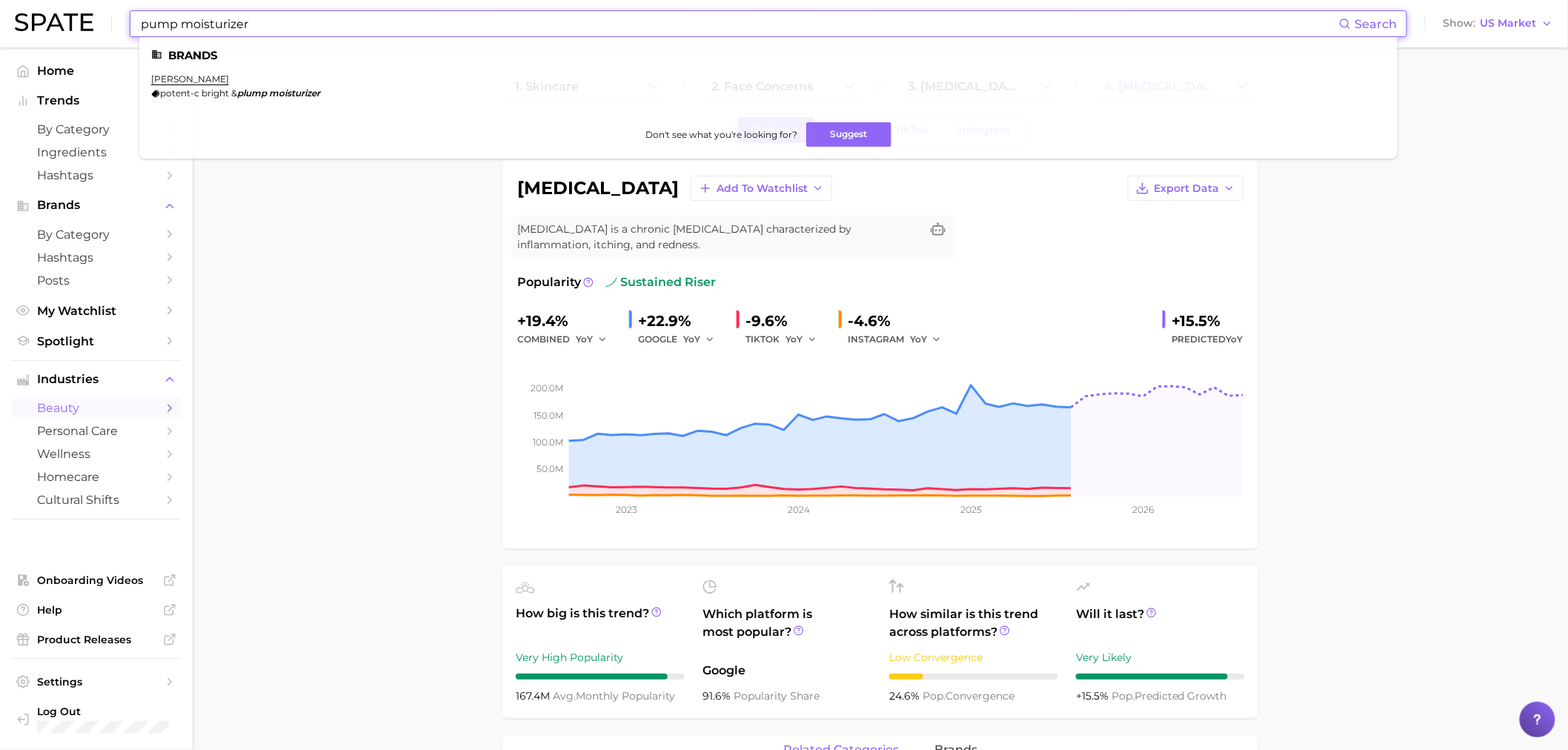
drag, startPoint x: 259, startPoint y: 22, endPoint x: 50, endPoint y: 30, distance: 209.2
click at [50, 30] on div "pump moisturizer Search Brands [PERSON_NAME] potent-c bright & plump moisturize…" at bounding box center [784, 23] width 1538 height 48
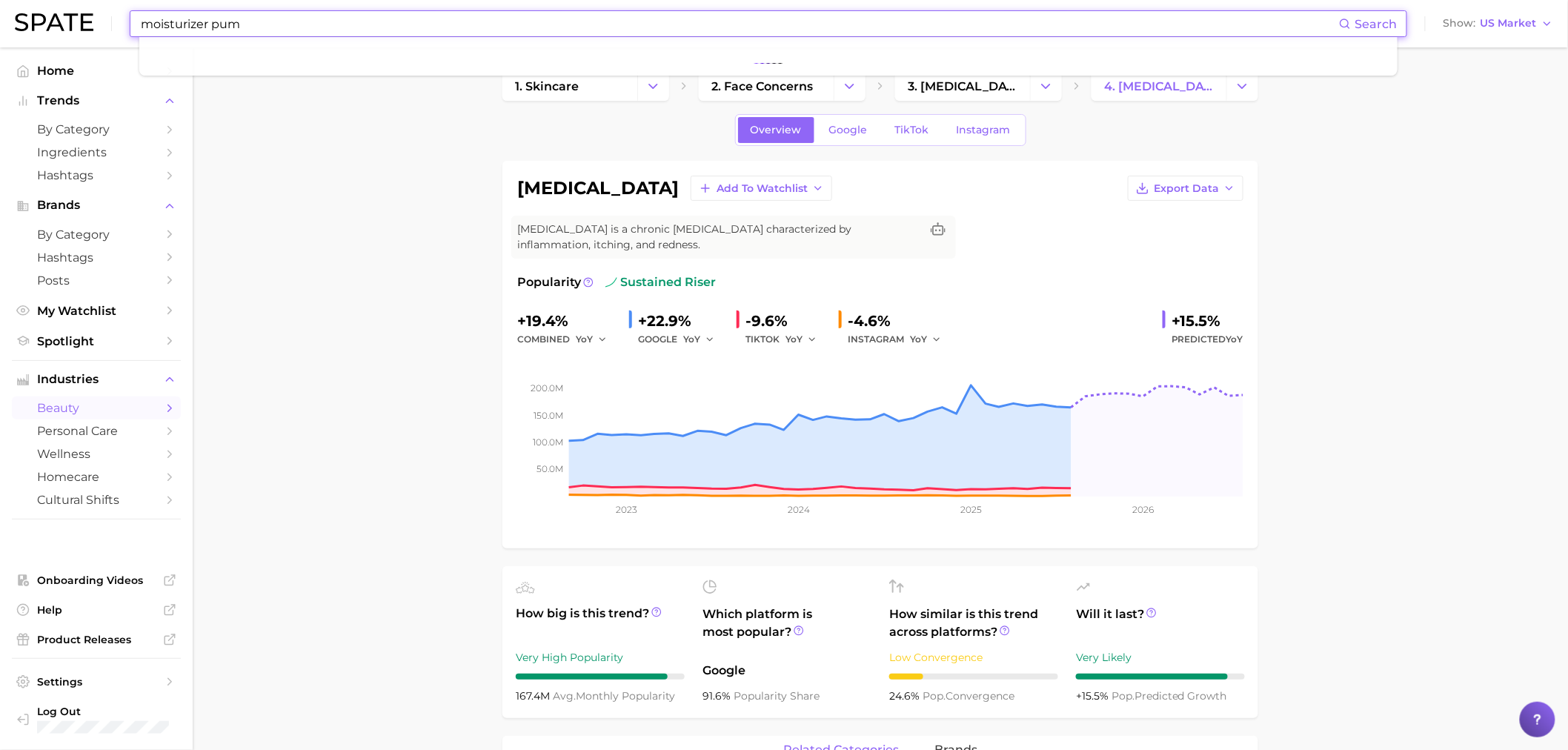
type input "moisturizer pump"
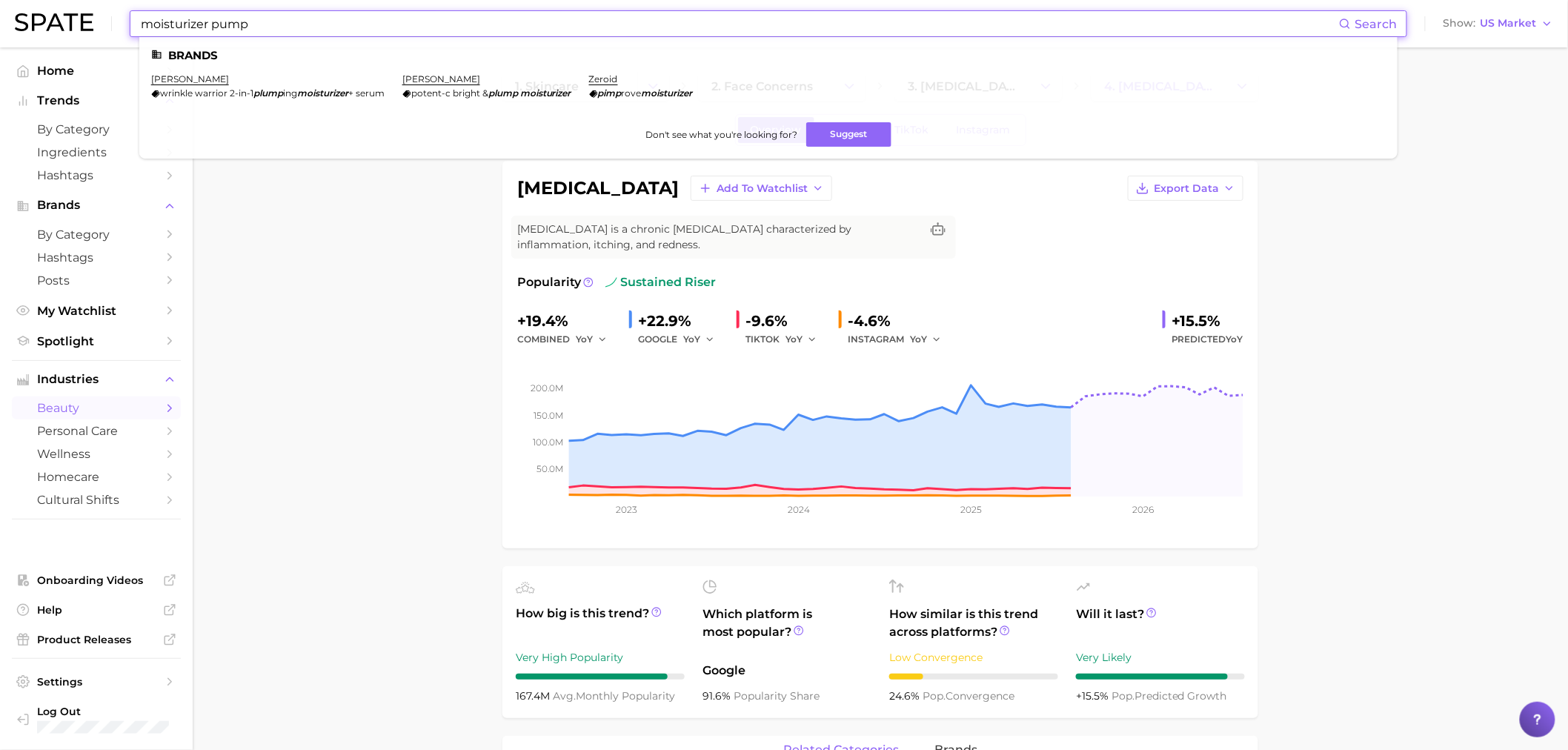
click at [274, 14] on input "moisturizer pump" at bounding box center [739, 23] width 1200 height 25
drag, startPoint x: 272, startPoint y: 18, endPoint x: 117, endPoint y: 35, distance: 155.9
click at [121, 37] on div "moisturizer pump Search Brands [PERSON_NAME] wrinkle warrior 2-in-1 plump ing m…" at bounding box center [784, 23] width 1538 height 48
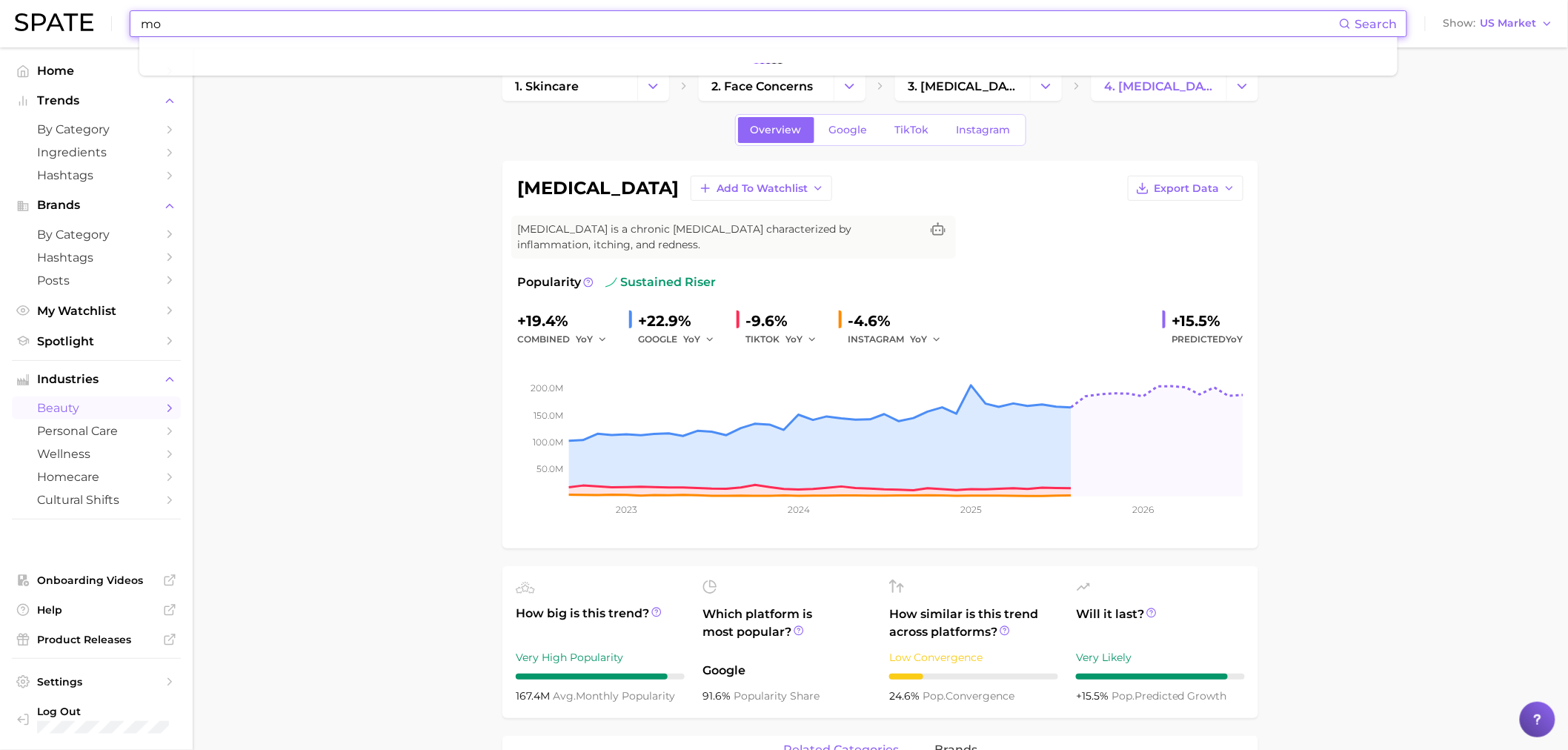
type input "m"
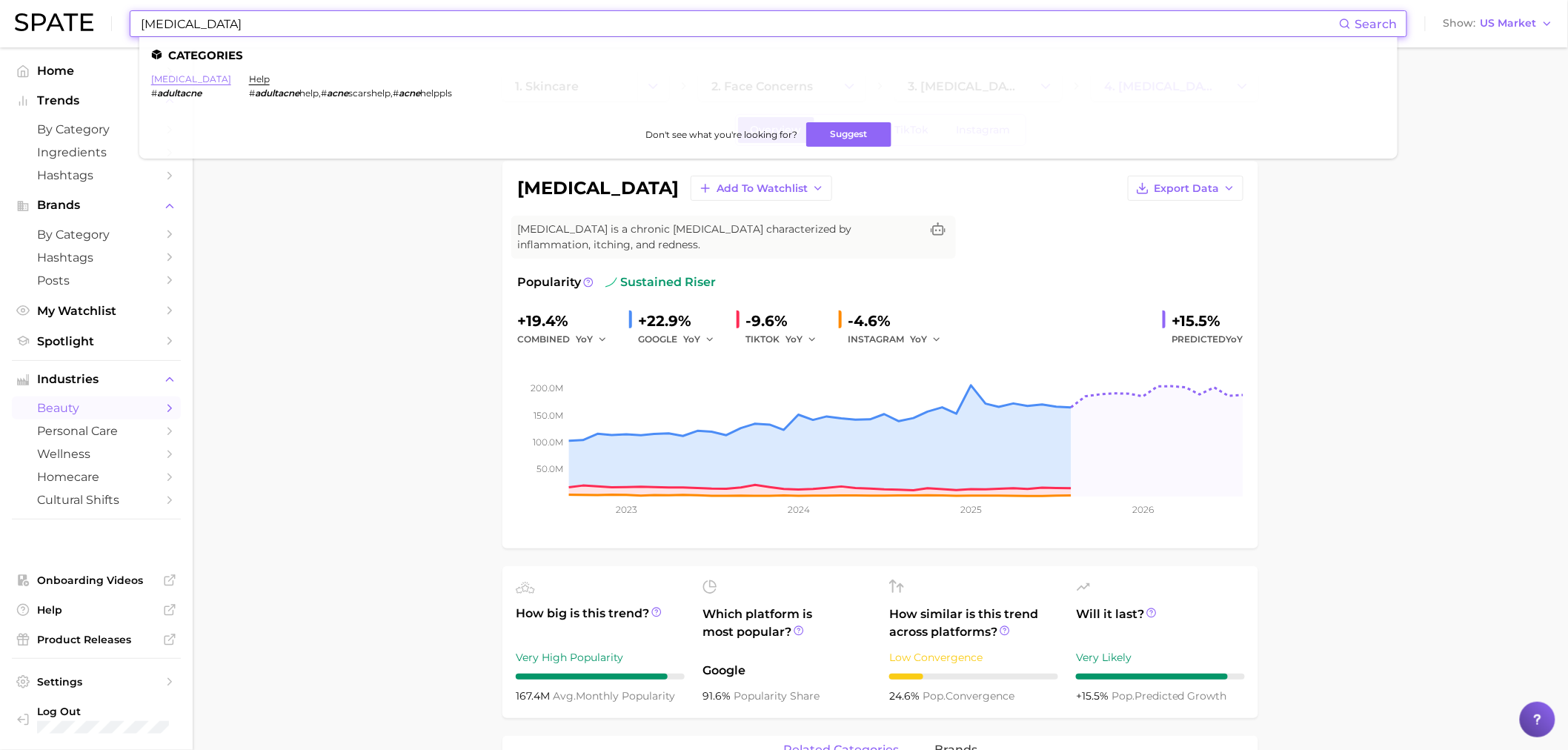
click at [179, 77] on link "[MEDICAL_DATA]" at bounding box center [191, 79] width 80 height 11
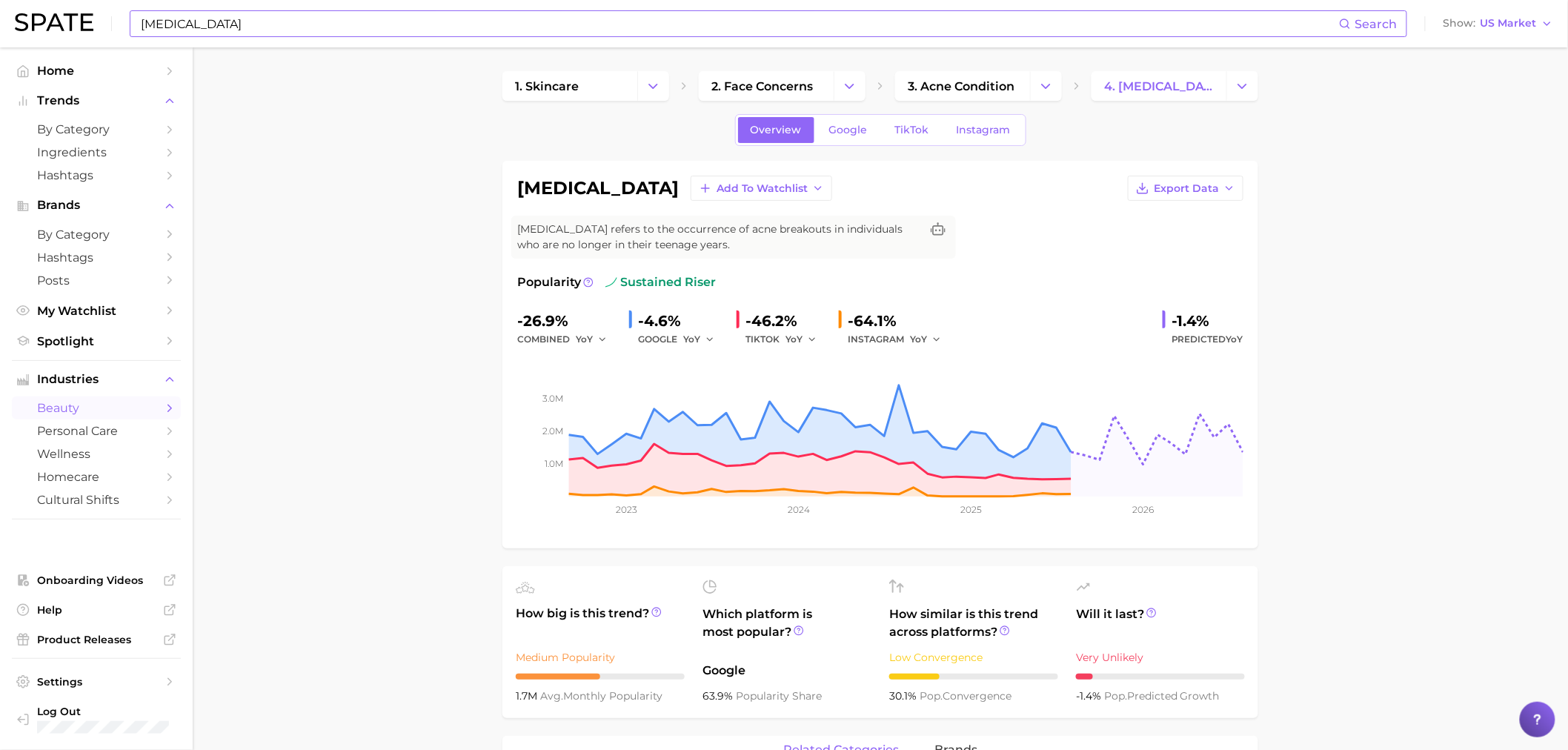
click at [228, 20] on input "[MEDICAL_DATA]" at bounding box center [739, 23] width 1200 height 25
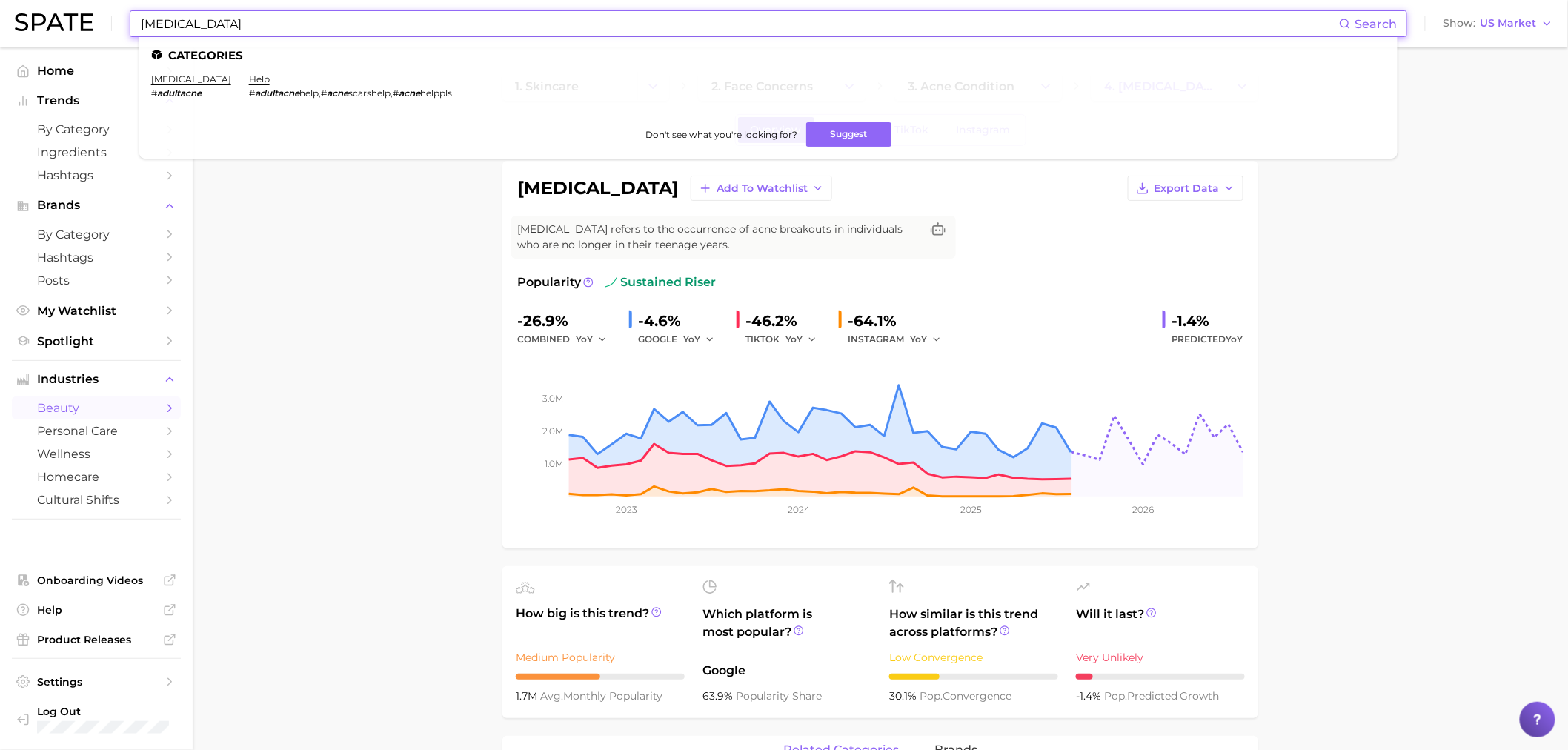
drag, startPoint x: 146, startPoint y: 22, endPoint x: 110, endPoint y: 23, distance: 36.0
click at [110, 23] on div "[MEDICAL_DATA] Search Categories [MEDICAL_DATA] # adultacne help # adultacne he…" at bounding box center [784, 23] width 1538 height 48
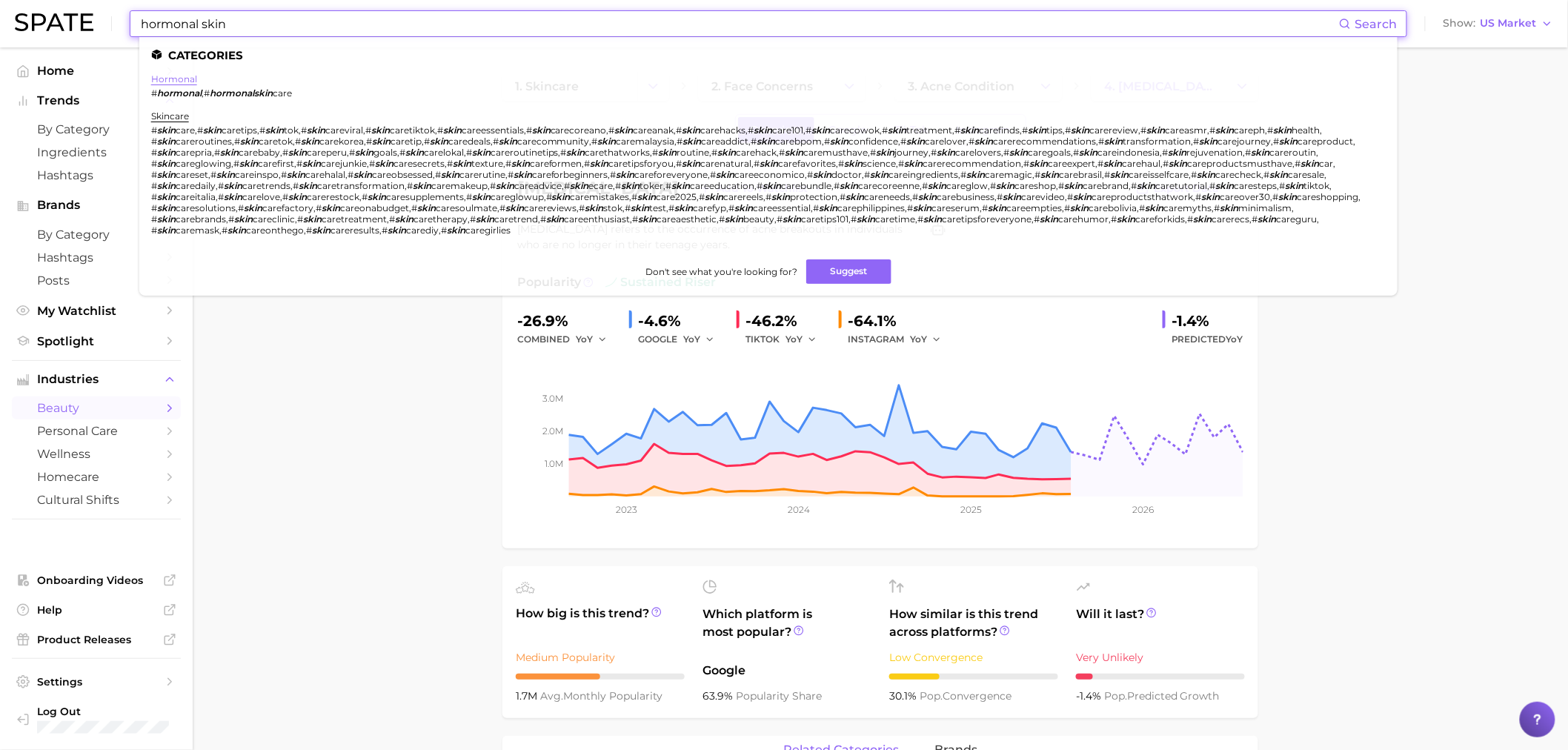
click at [187, 82] on link "hormonal" at bounding box center [174, 79] width 46 height 11
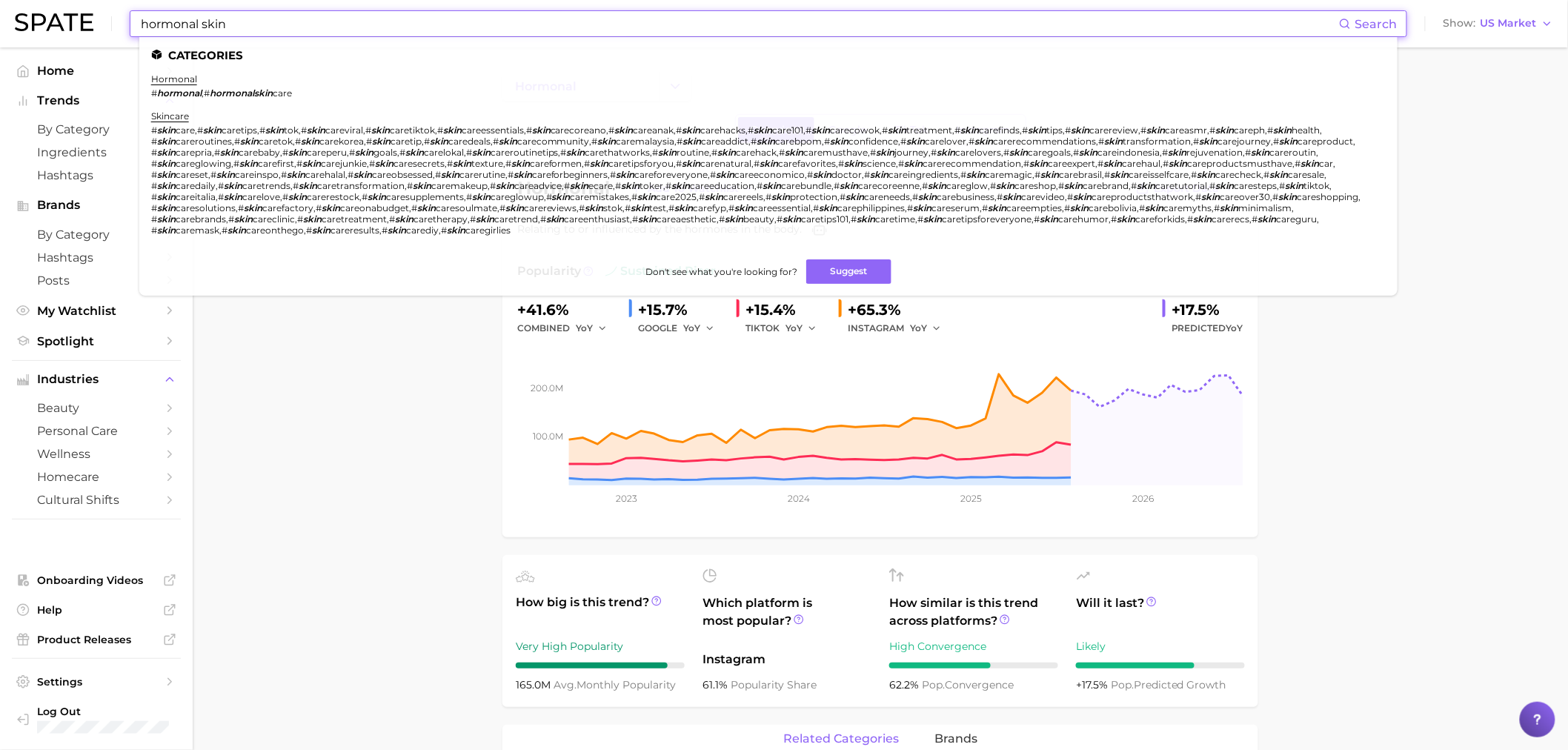
click at [249, 24] on input "hormonal skin" at bounding box center [739, 23] width 1200 height 25
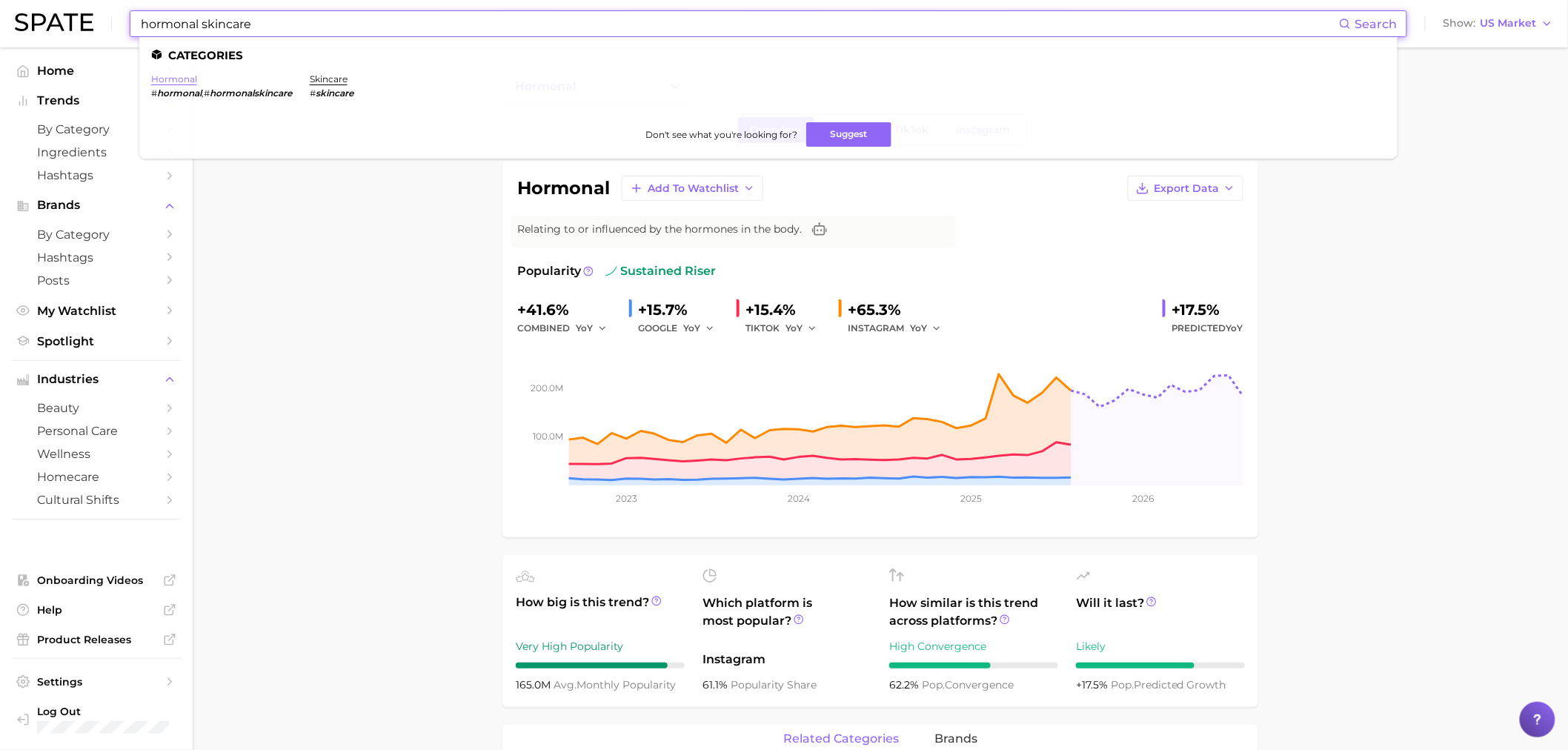
click at [187, 77] on link "hormonal" at bounding box center [174, 79] width 46 height 11
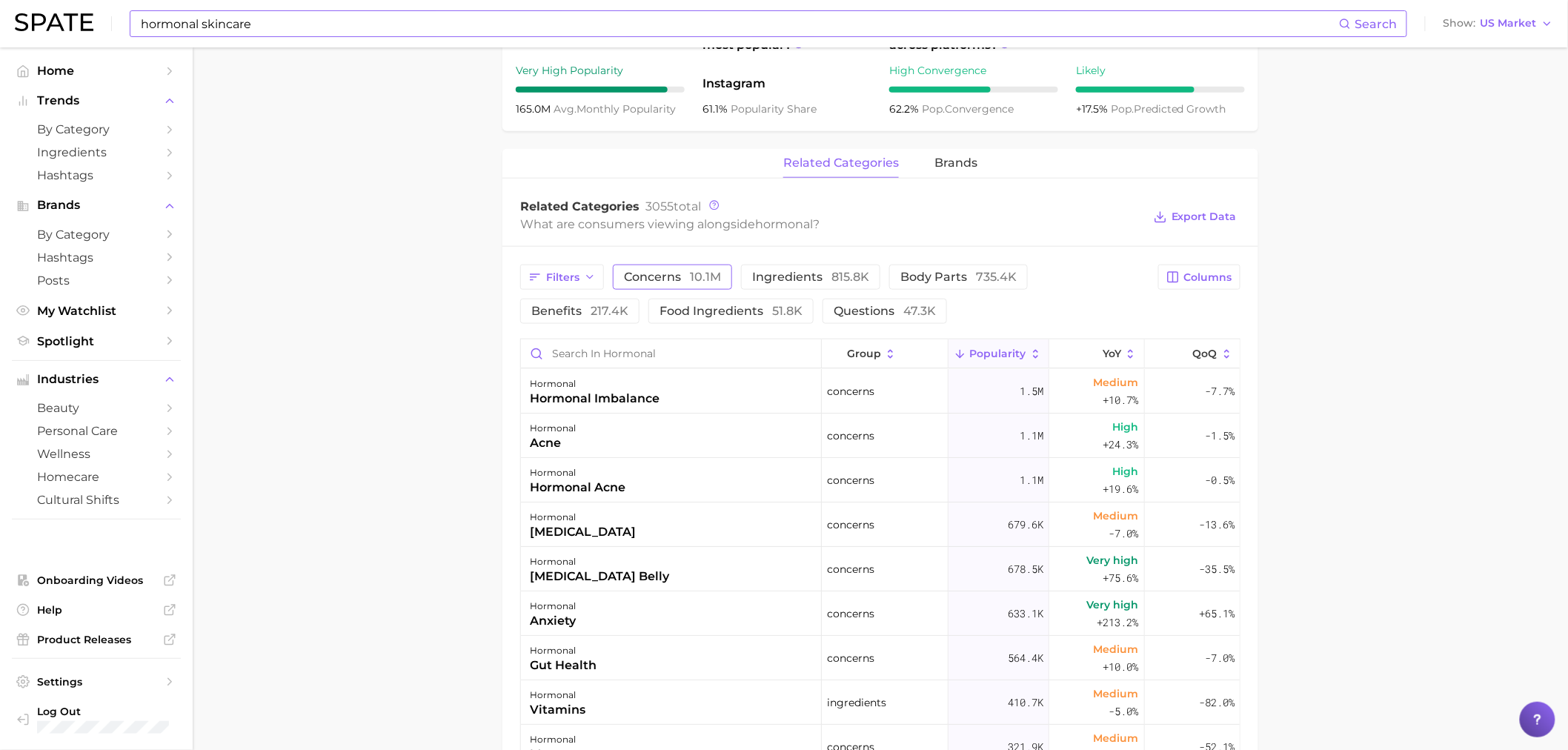
click at [720, 280] on button "concerns 10.1m" at bounding box center [672, 277] width 119 height 25
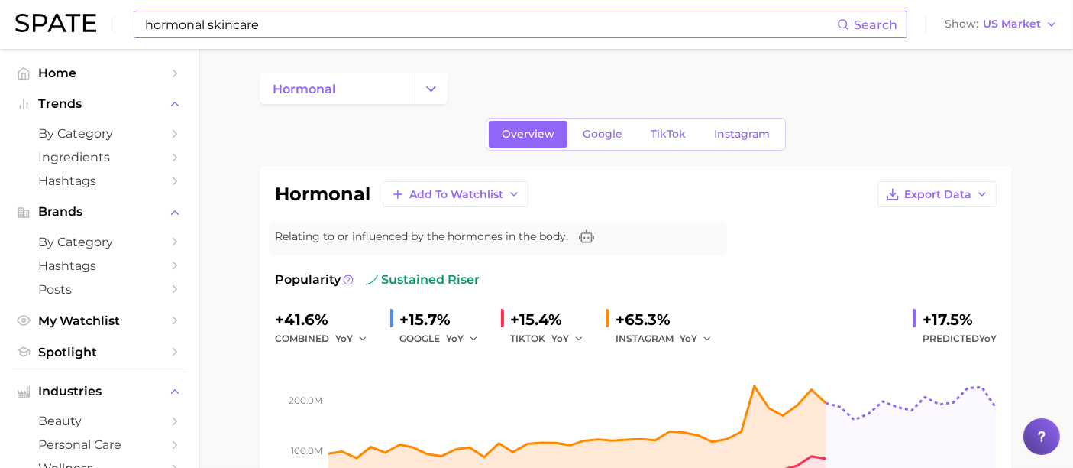
click at [292, 23] on input "hormonal skincare" at bounding box center [491, 24] width 694 height 26
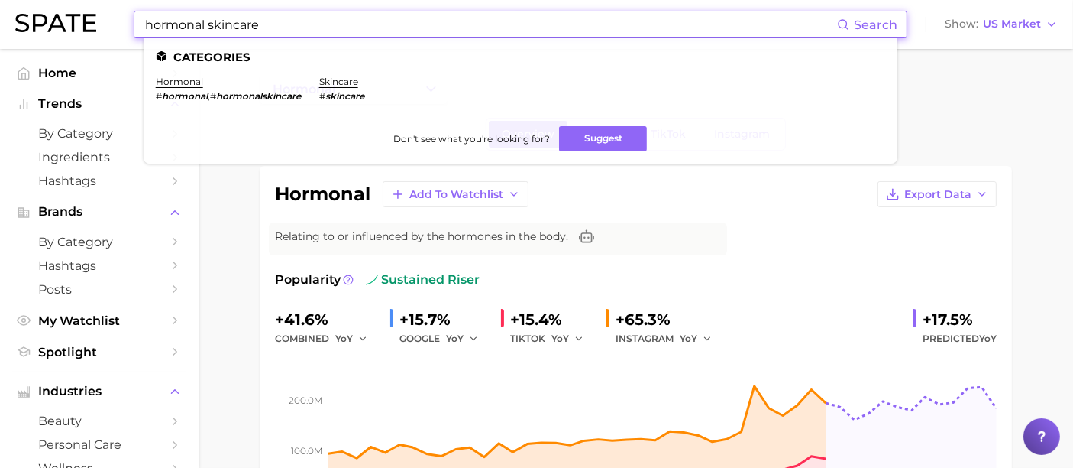
drag, startPoint x: 266, startPoint y: 23, endPoint x: 32, endPoint y: -38, distance: 241.6
click at [32, 0] on html "hormonal skincare Search Categories hormonal # hormonal , # hormonalskincare sk…" at bounding box center [536, 234] width 1073 height 468
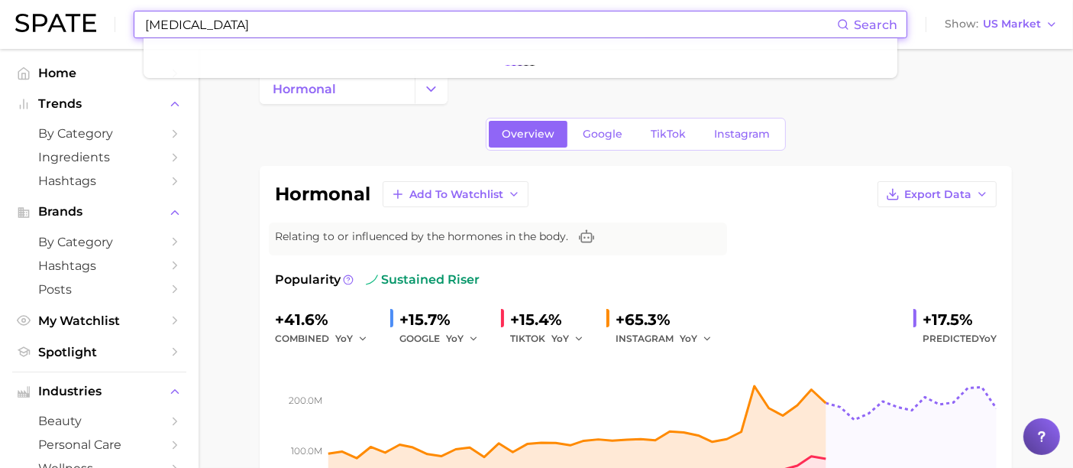
type input "[MEDICAL_DATA]"
click at [231, 21] on input "[MEDICAL_DATA]" at bounding box center [491, 24] width 694 height 26
click at [294, 68] on ul at bounding box center [521, 58] width 754 height 40
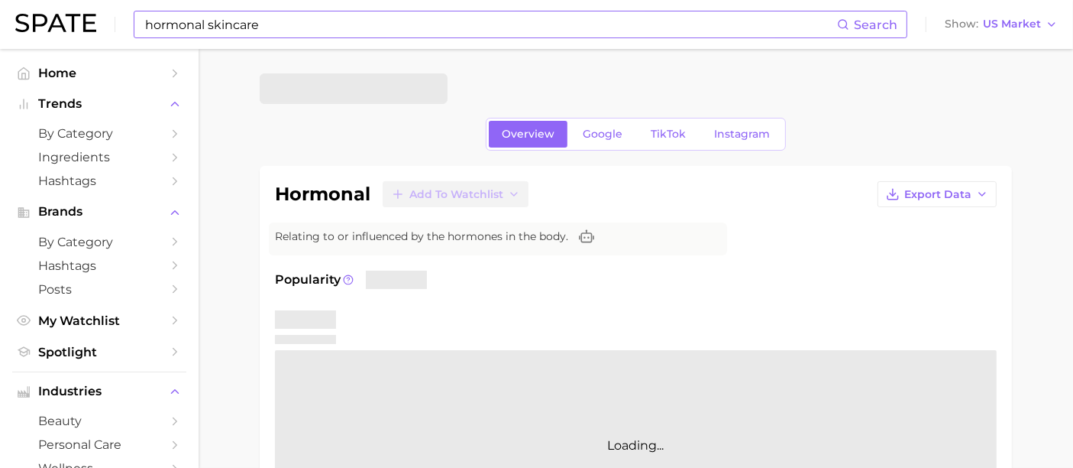
click at [261, 23] on input "hormonal skincare" at bounding box center [491, 24] width 694 height 26
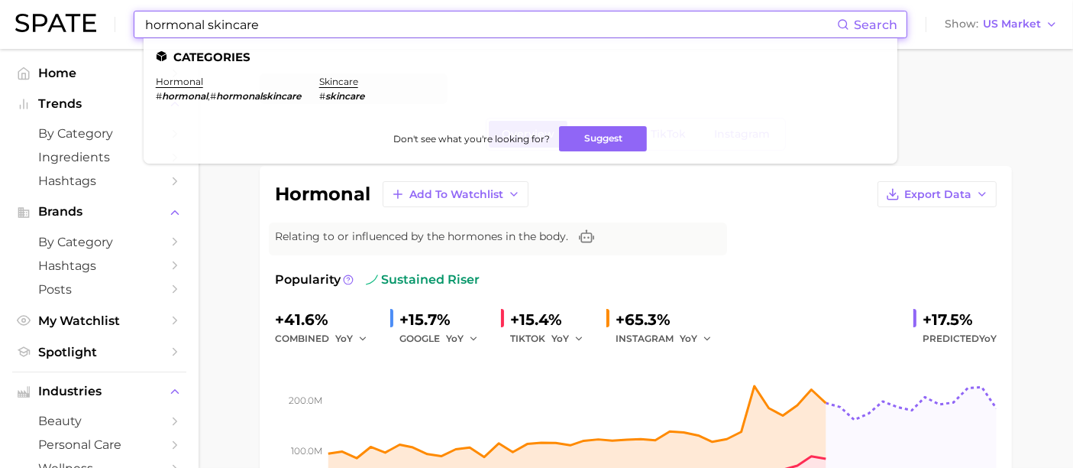
drag, startPoint x: 268, startPoint y: 27, endPoint x: 0, endPoint y: 3, distance: 269.2
click at [0, 5] on header "hormonal skincare Search Categories hormonal # hormonal , # hormonalskincare sk…" at bounding box center [536, 24] width 1073 height 49
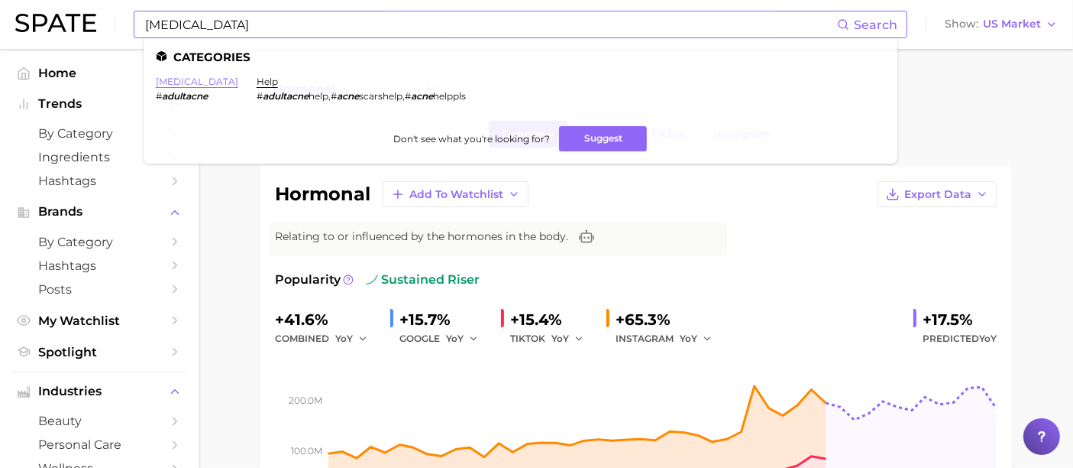
click at [183, 86] on link "[MEDICAL_DATA]" at bounding box center [197, 81] width 83 height 11
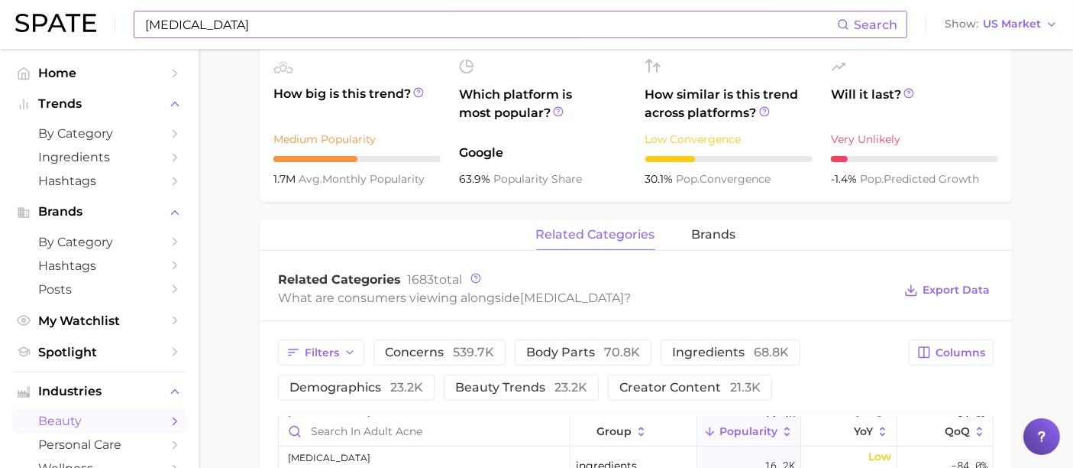
scroll to position [509, 0]
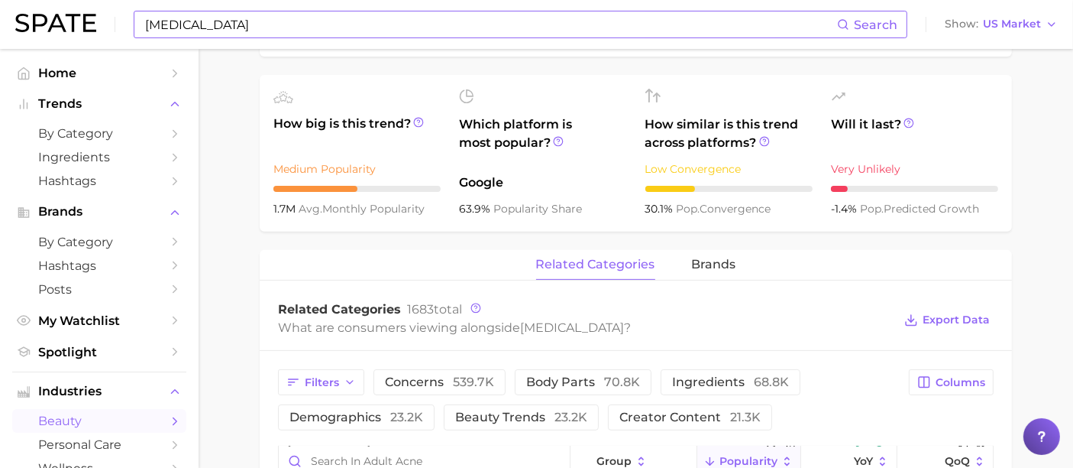
click at [231, 11] on div "adult acne Search Show US Market" at bounding box center [536, 24] width 1043 height 49
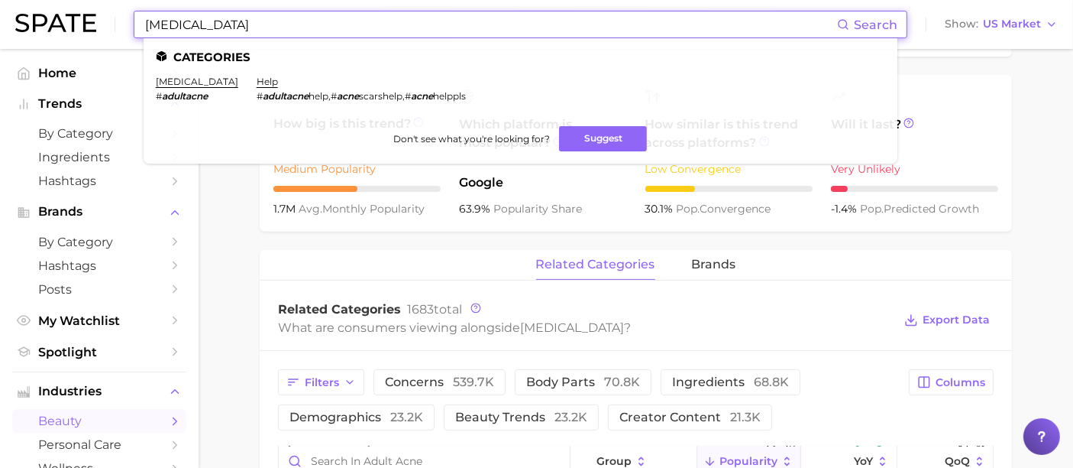
drag, startPoint x: 184, startPoint y: 28, endPoint x: 87, endPoint y: 36, distance: 97.3
click at [87, 36] on div "adult acne Search Categories adult acne # adultacne help # adultacne help , # a…" at bounding box center [536, 24] width 1043 height 49
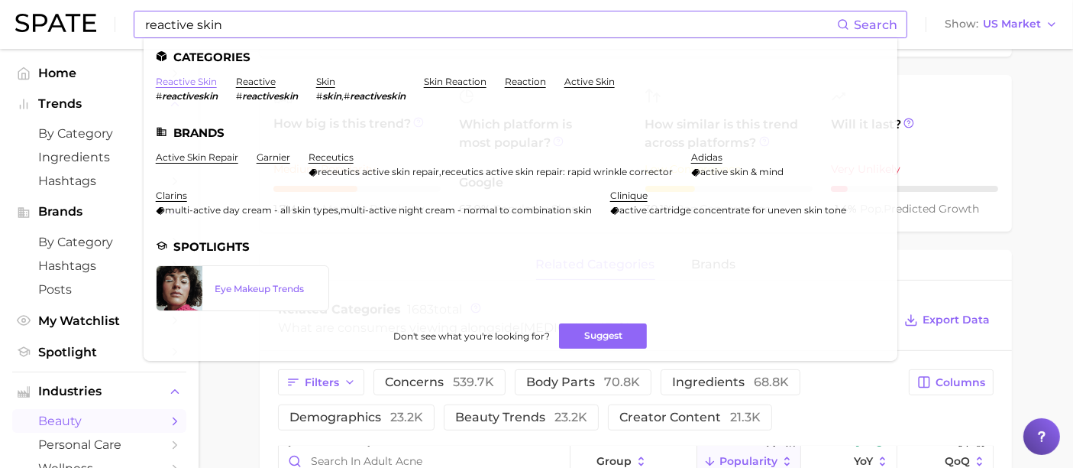
click at [200, 85] on link "reactive skin" at bounding box center [186, 81] width 61 height 11
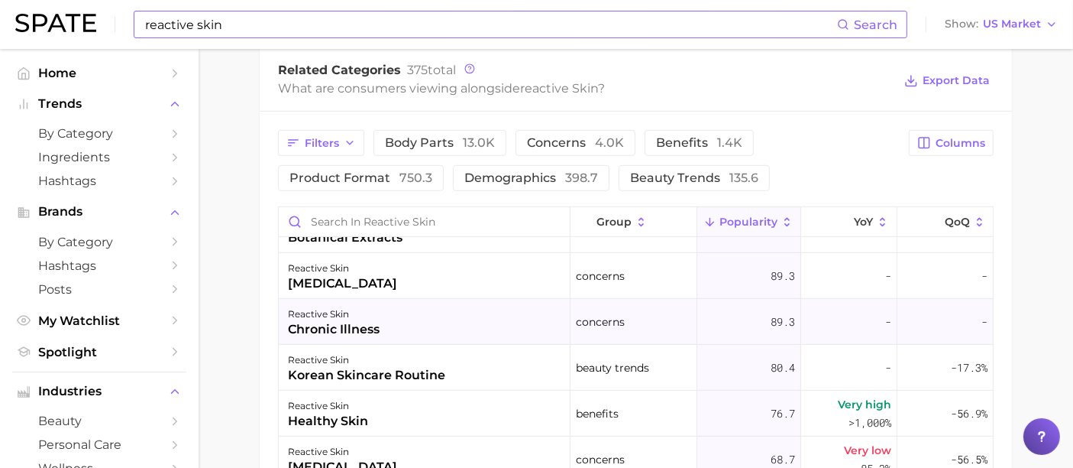
scroll to position [849, 0]
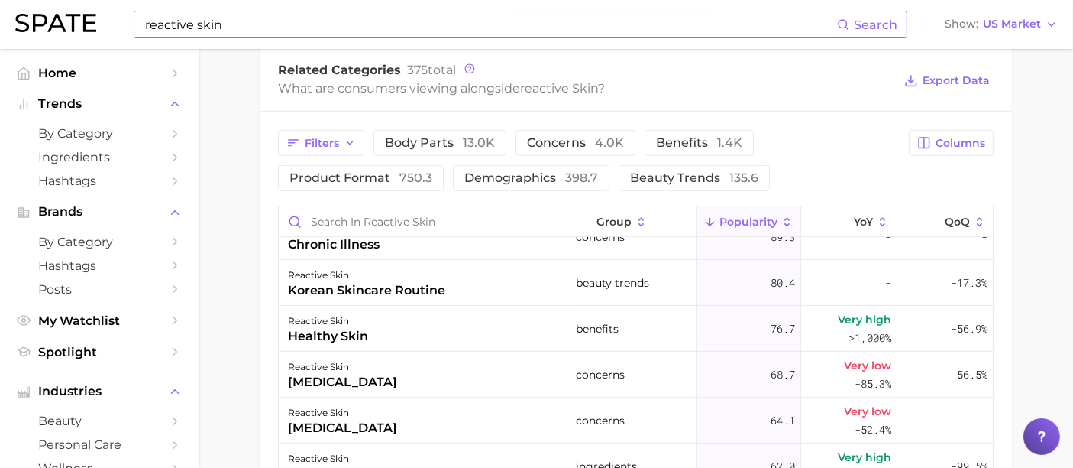
click at [245, 15] on input "reactive skin" at bounding box center [491, 24] width 694 height 26
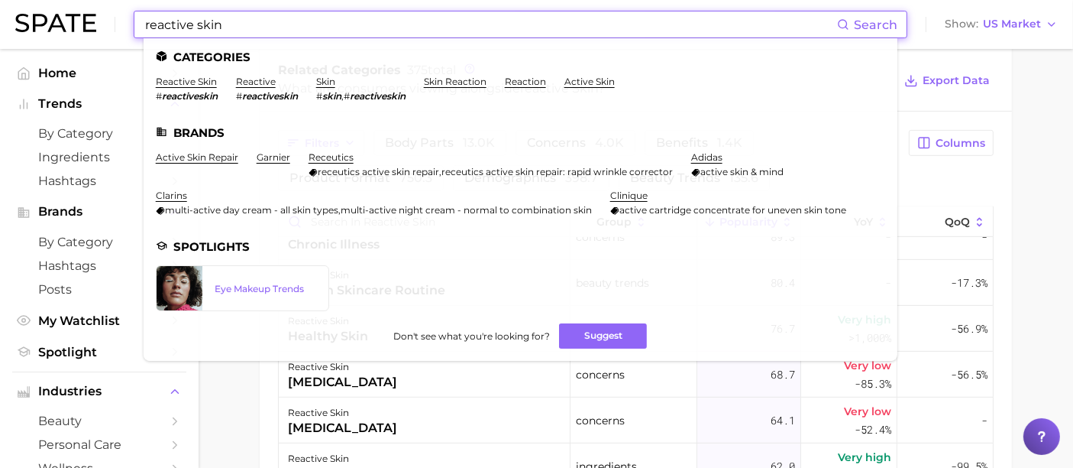
drag, startPoint x: 243, startPoint y: 18, endPoint x: 37, endPoint y: 21, distance: 206.3
click at [37, 18] on div "reactive skin Search Categories reactive skin # reactiveskin reactive # reactiv…" at bounding box center [536, 24] width 1043 height 49
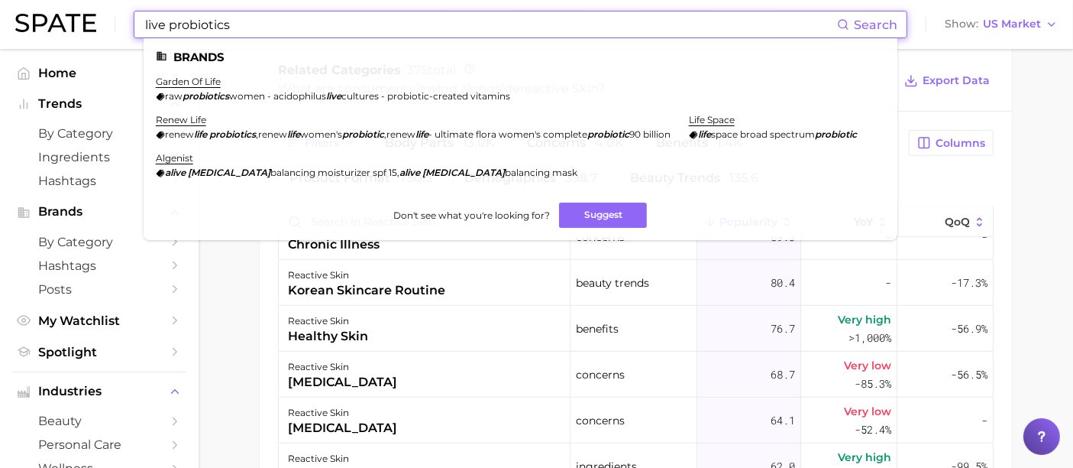
drag, startPoint x: 257, startPoint y: 23, endPoint x: 40, endPoint y: -4, distance: 218.6
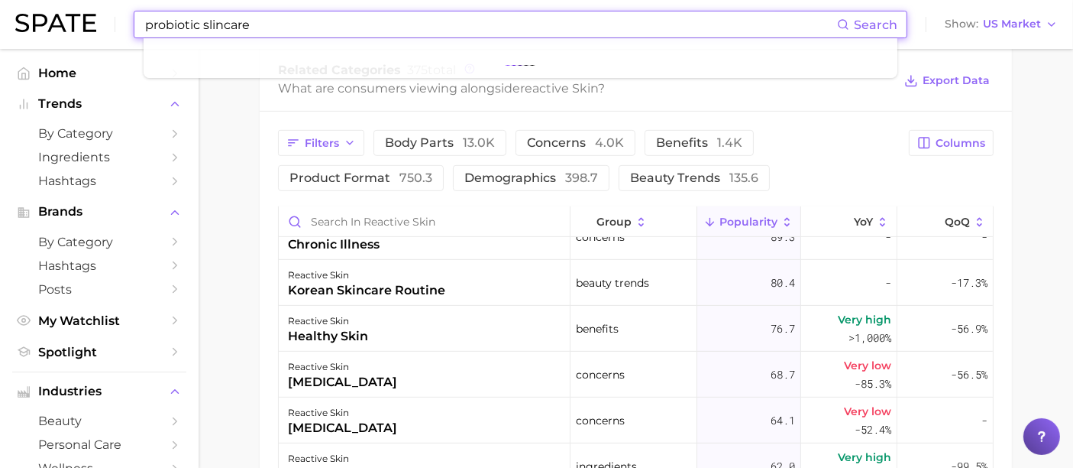
type input "probiotic slincare"
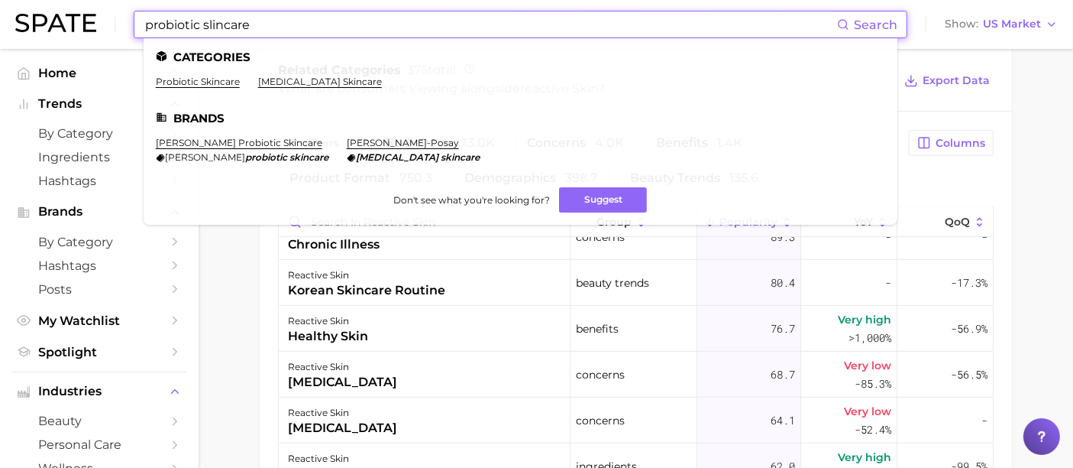
click at [221, 74] on ul "Categories probiotic skincare prebiotic skincare Brands aurelia probiotic skinc…" at bounding box center [521, 131] width 754 height 186
click at [224, 81] on link "probiotic skincare" at bounding box center [198, 81] width 84 height 11
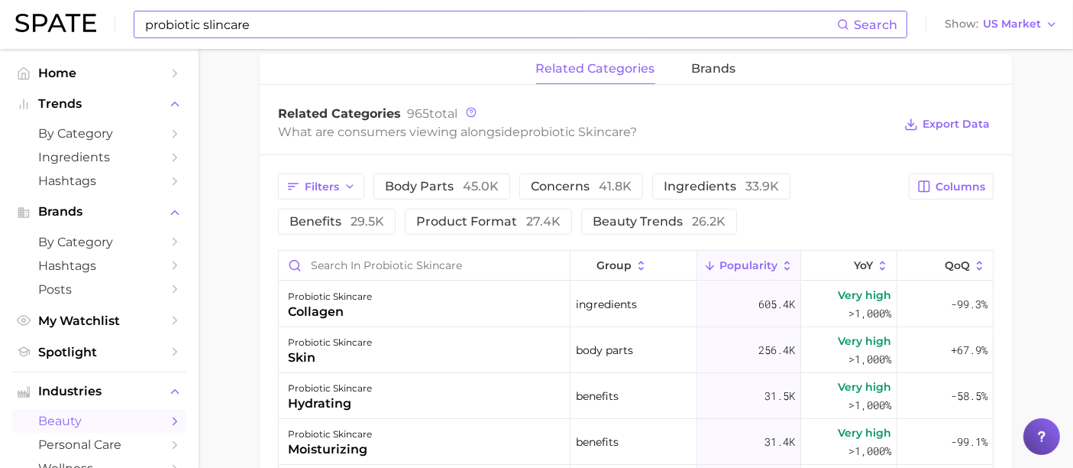
scroll to position [678, 0]
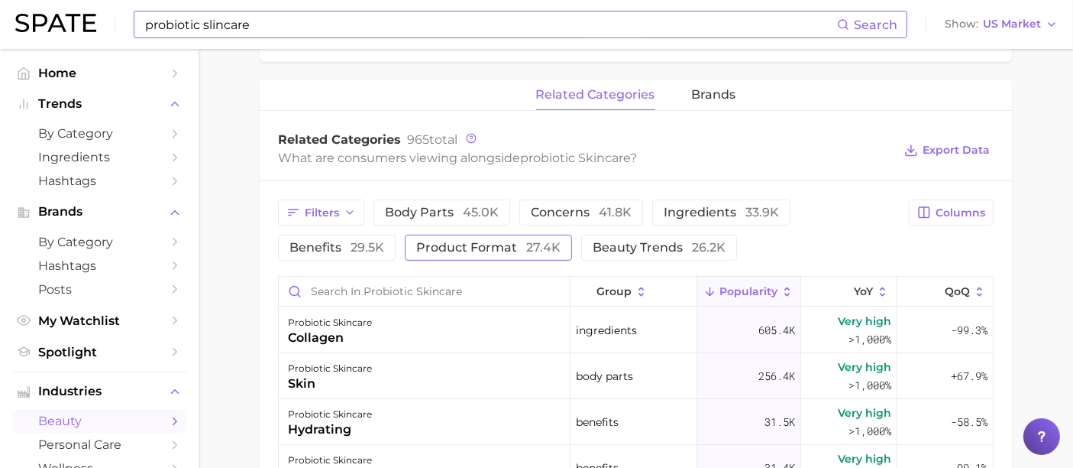
click at [502, 244] on span "product format 27.4k" at bounding box center [488, 247] width 144 height 12
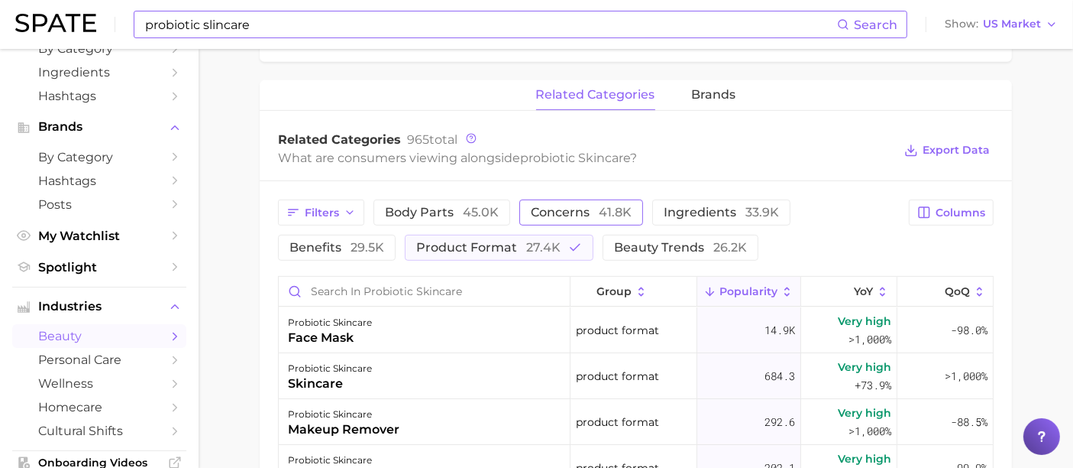
drag, startPoint x: 568, startPoint y: 245, endPoint x: 556, endPoint y: 219, distance: 28.7
click at [568, 245] on icon "button" at bounding box center [575, 248] width 14 height 14
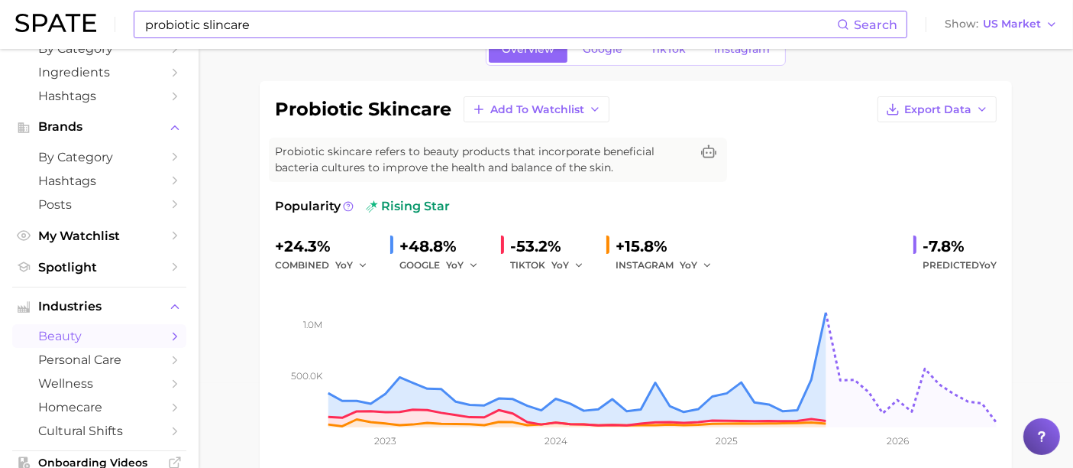
scroll to position [0, 0]
